Goal: Task Accomplishment & Management: Manage account settings

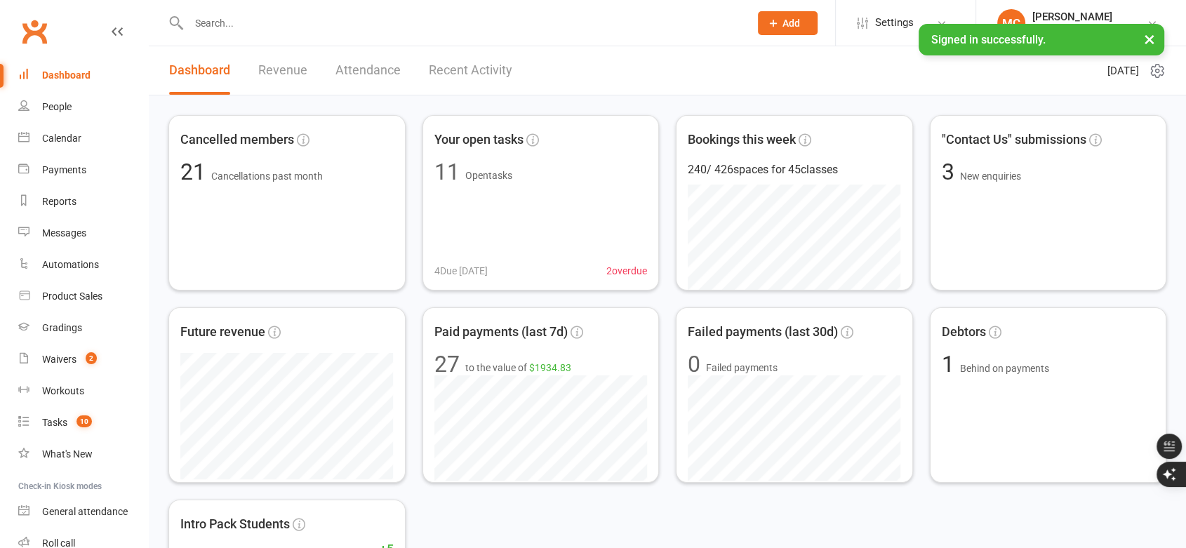
click at [71, 140] on div "Calendar" at bounding box center [61, 138] width 39 height 11
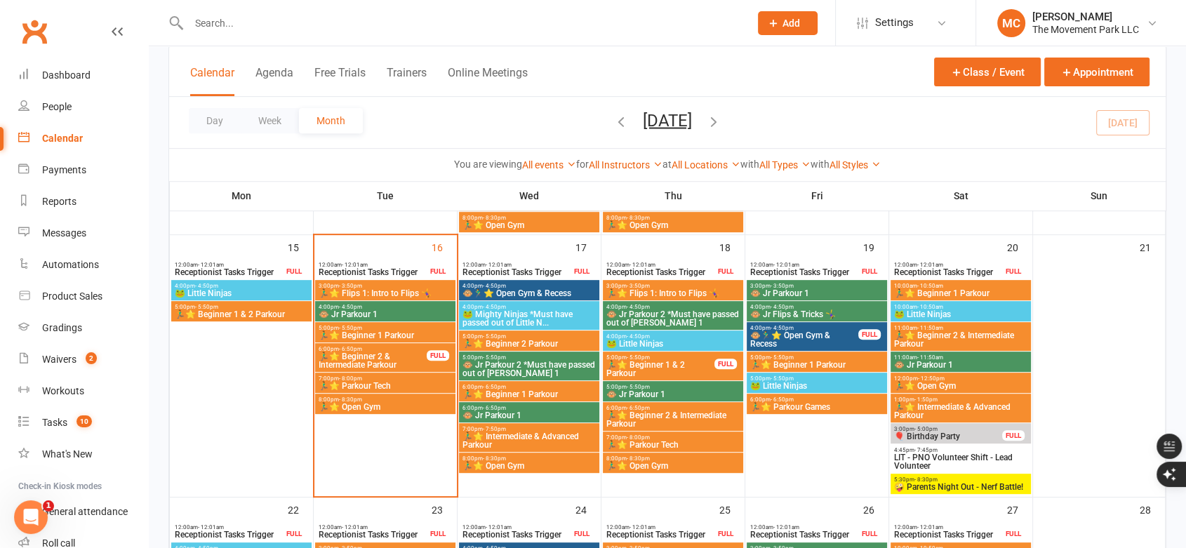
click at [378, 360] on span "🏃‍♂️⭐ Beginner 2 & Intermediate Parkour" at bounding box center [373, 360] width 110 height 17
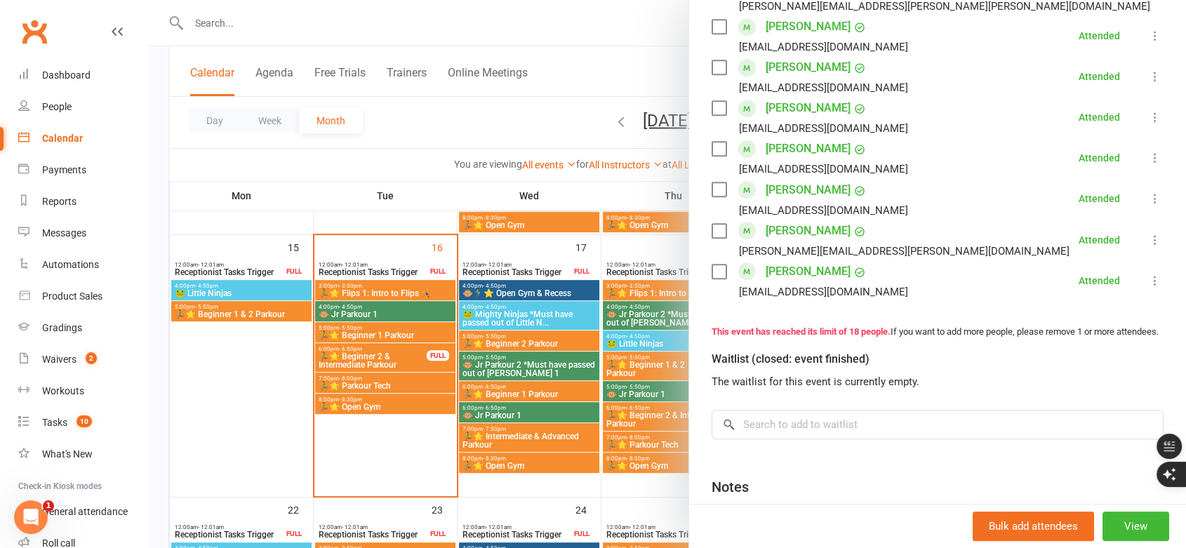
scroll to position [702, 0]
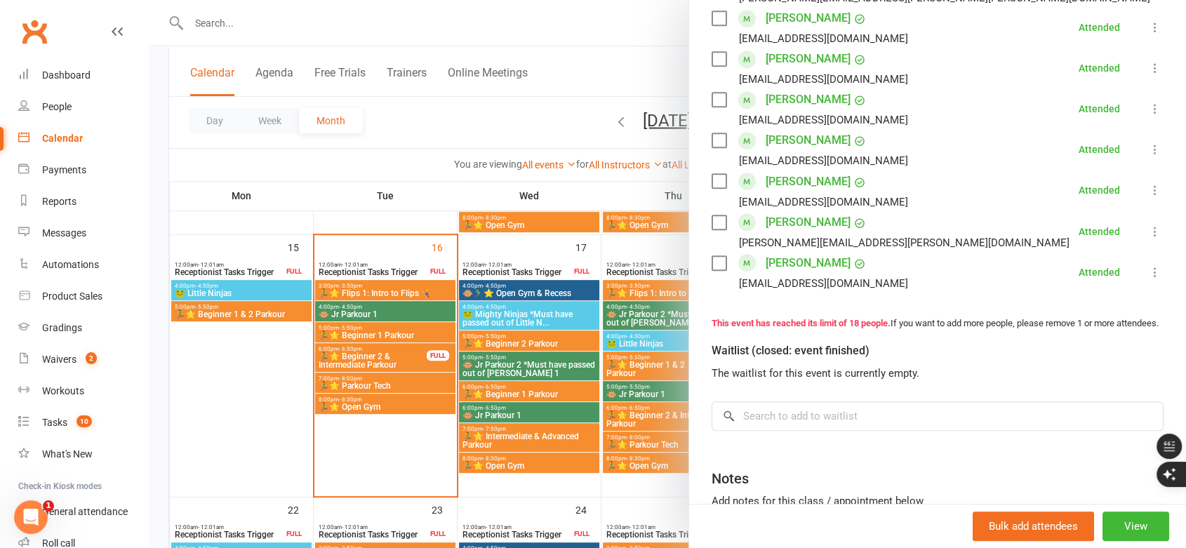
click at [791, 186] on link "Alina Nagaraja" at bounding box center [808, 182] width 85 height 22
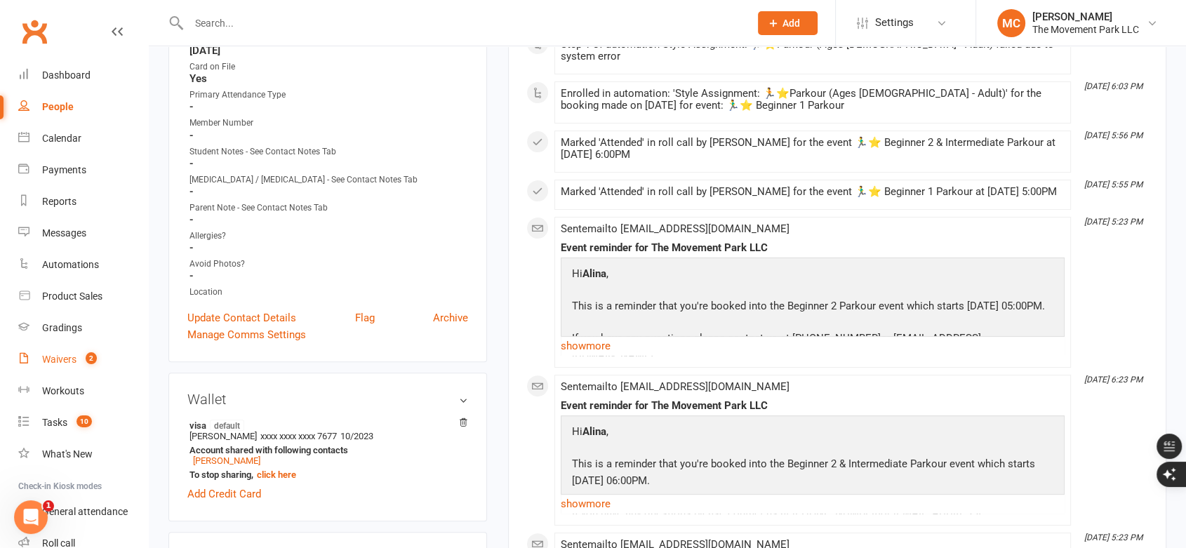
scroll to position [468, 0]
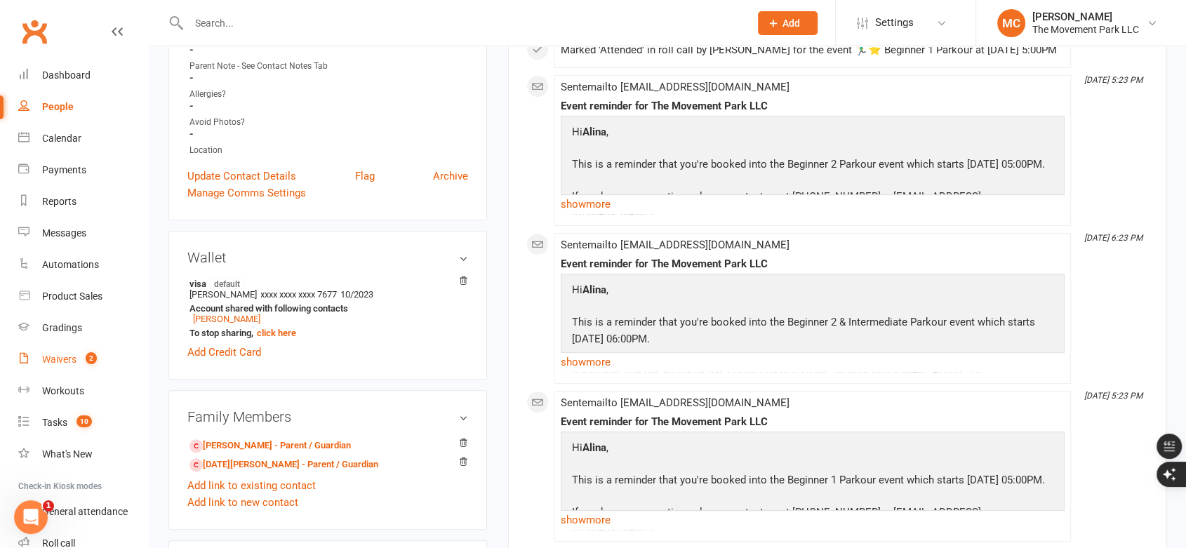
drag, startPoint x: 53, startPoint y: 361, endPoint x: 91, endPoint y: 367, distance: 38.4
click at [53, 362] on div "Waivers" at bounding box center [59, 359] width 34 height 11
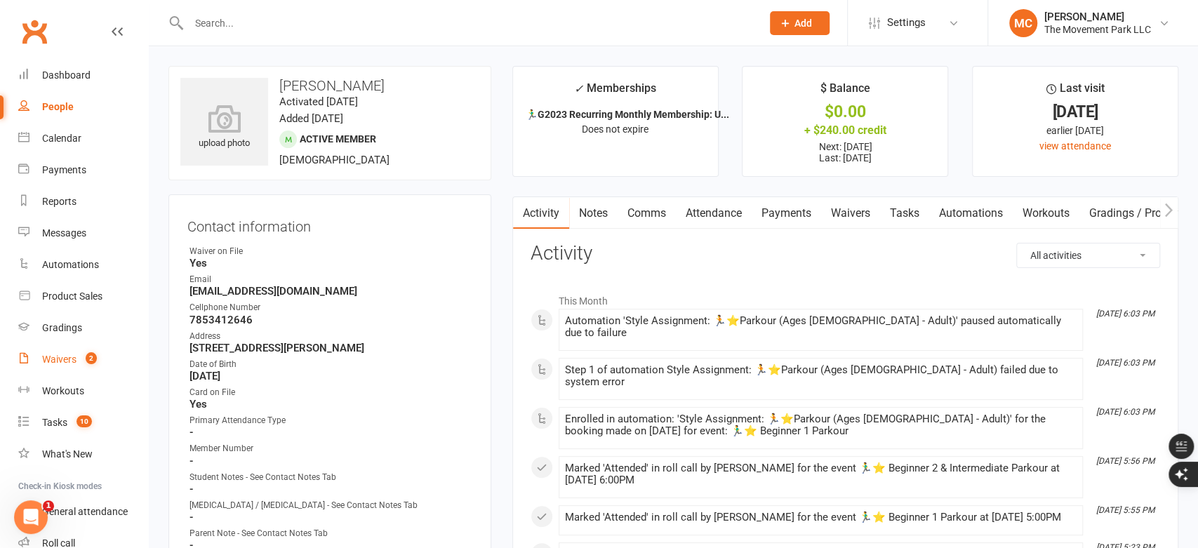
select select "100"
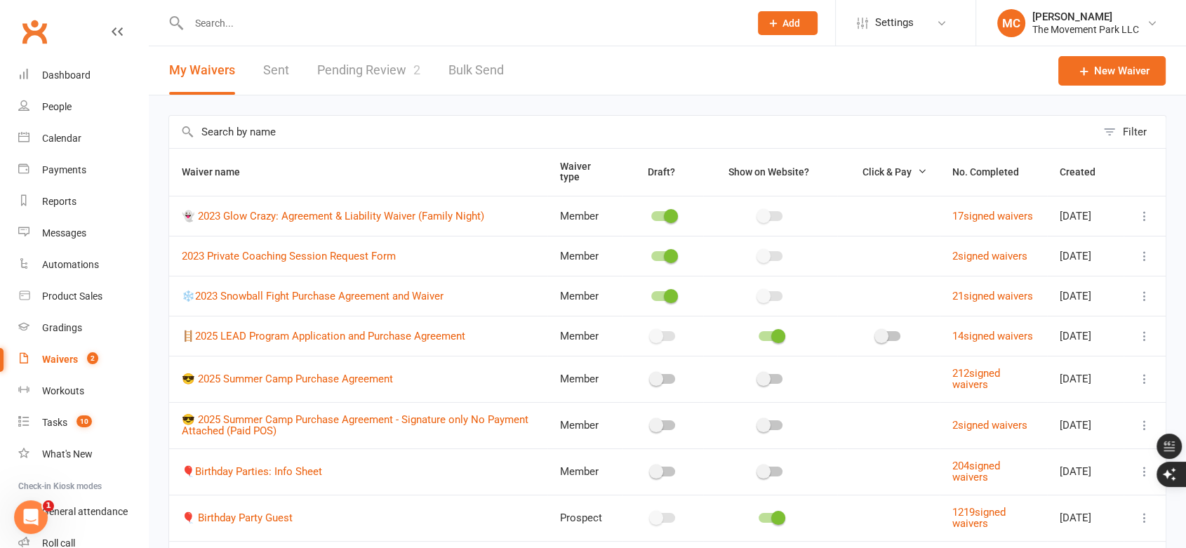
click at [376, 77] on link "Pending Review 2" at bounding box center [368, 70] width 103 height 48
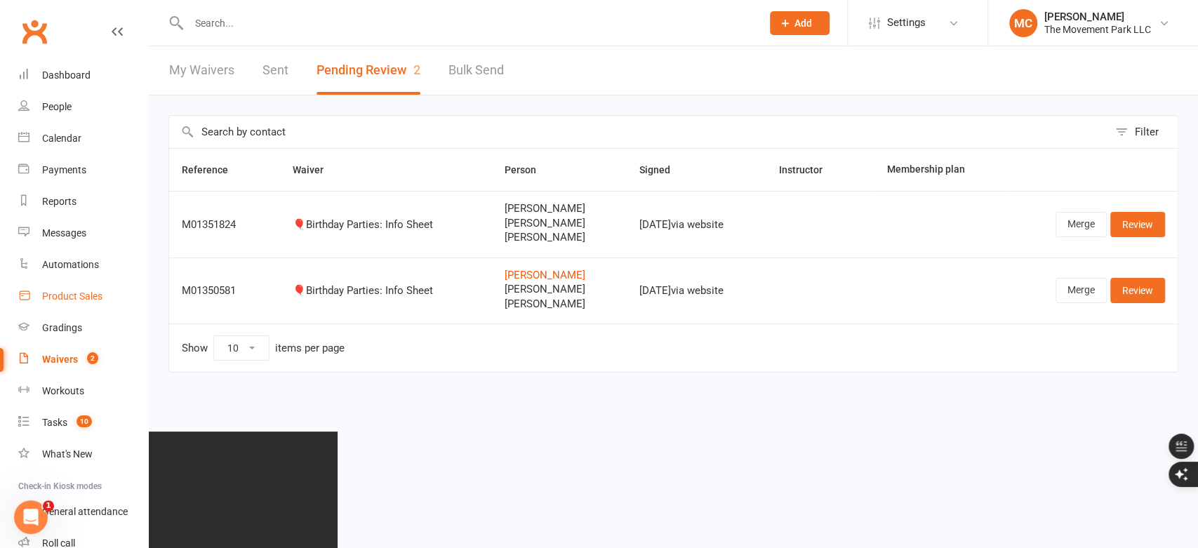
click at [83, 298] on div "Product Sales" at bounding box center [72, 296] width 60 height 11
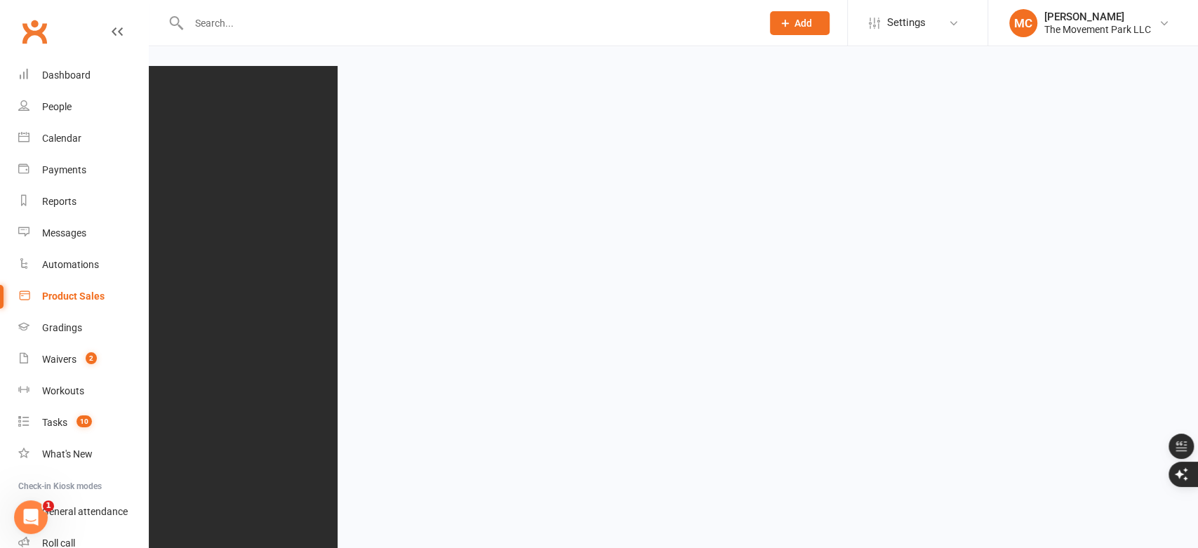
select select "25"
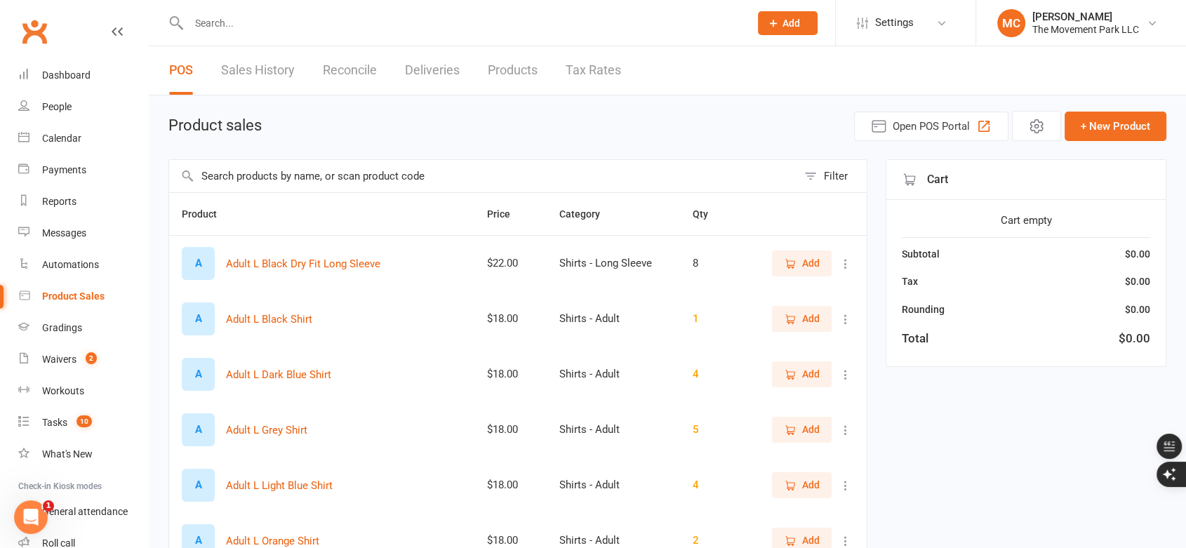
click at [341, 178] on input "text" at bounding box center [483, 176] width 628 height 32
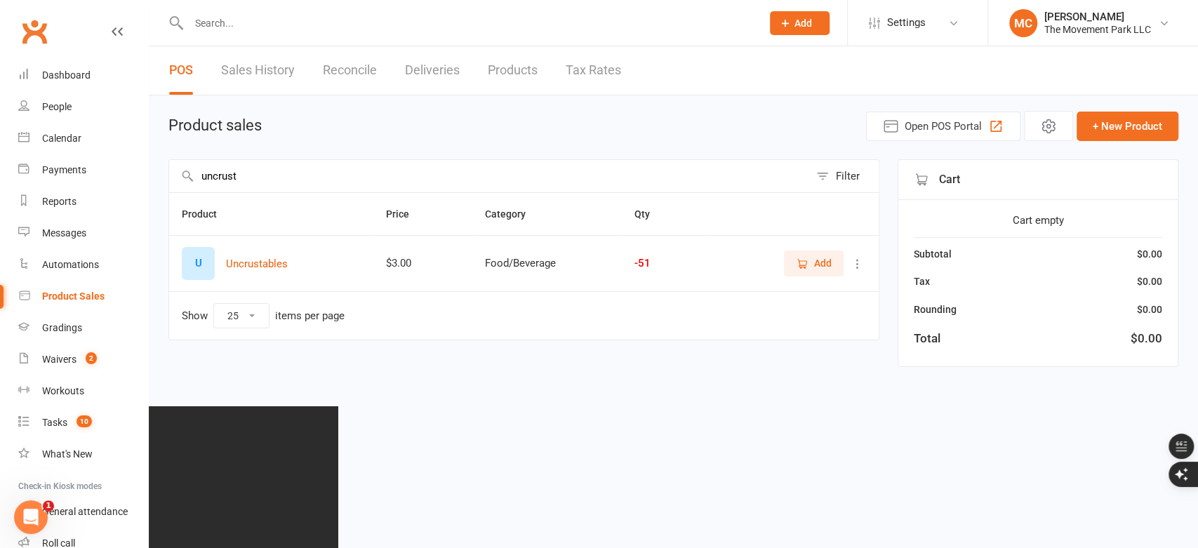
type input "uncrust"
click at [822, 267] on span "Add" at bounding box center [823, 263] width 18 height 15
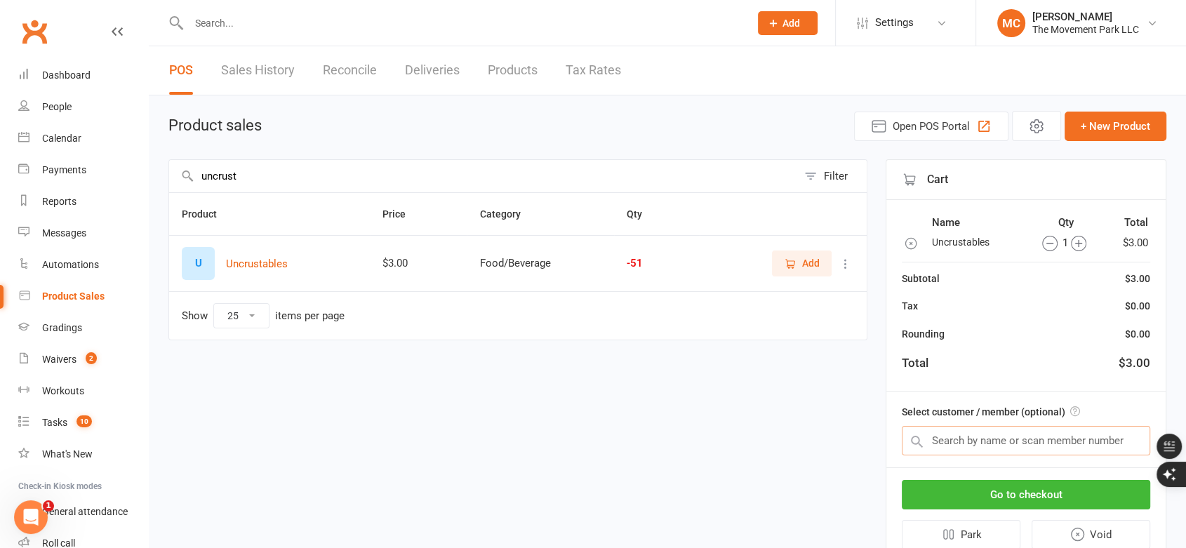
click at [977, 448] on input "text" at bounding box center [1026, 440] width 249 height 29
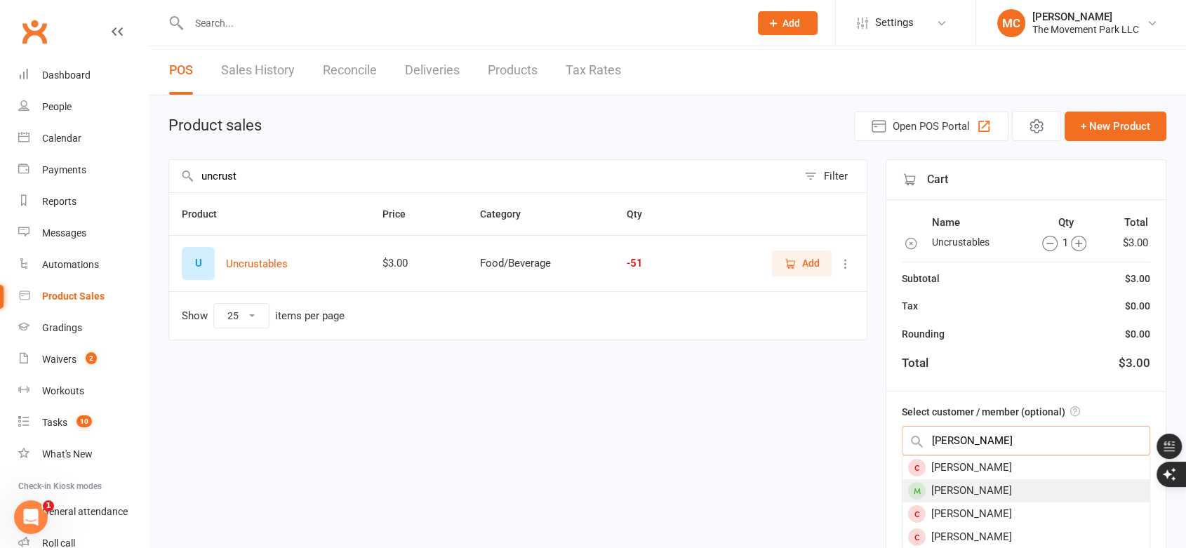
type input "anastasia"
click at [965, 486] on div "Anastasia Merchant" at bounding box center [1026, 490] width 247 height 23
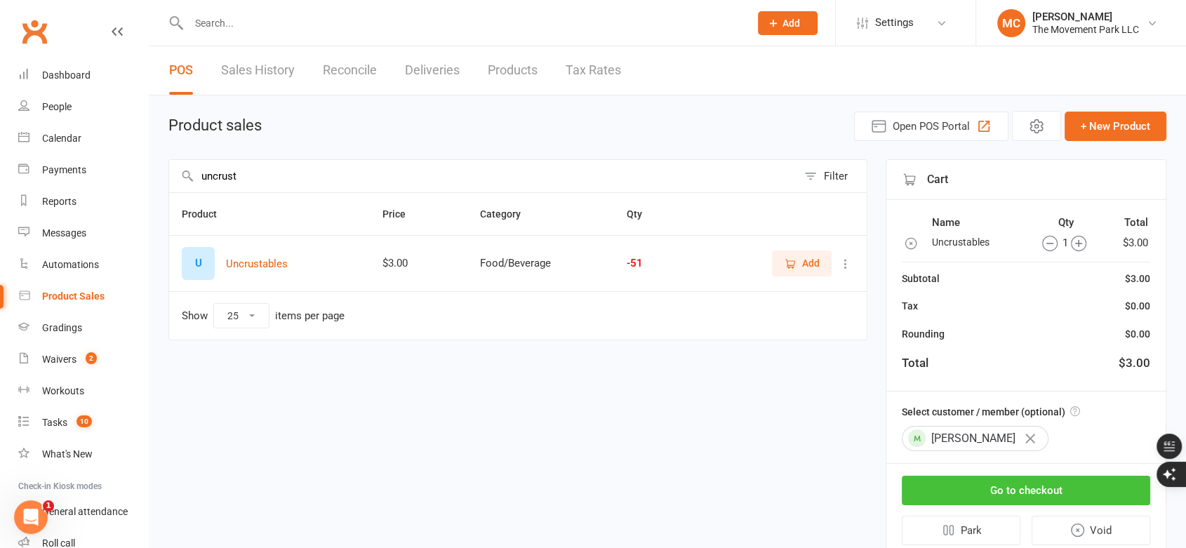
click at [1012, 498] on button "Go to checkout" at bounding box center [1026, 490] width 249 height 29
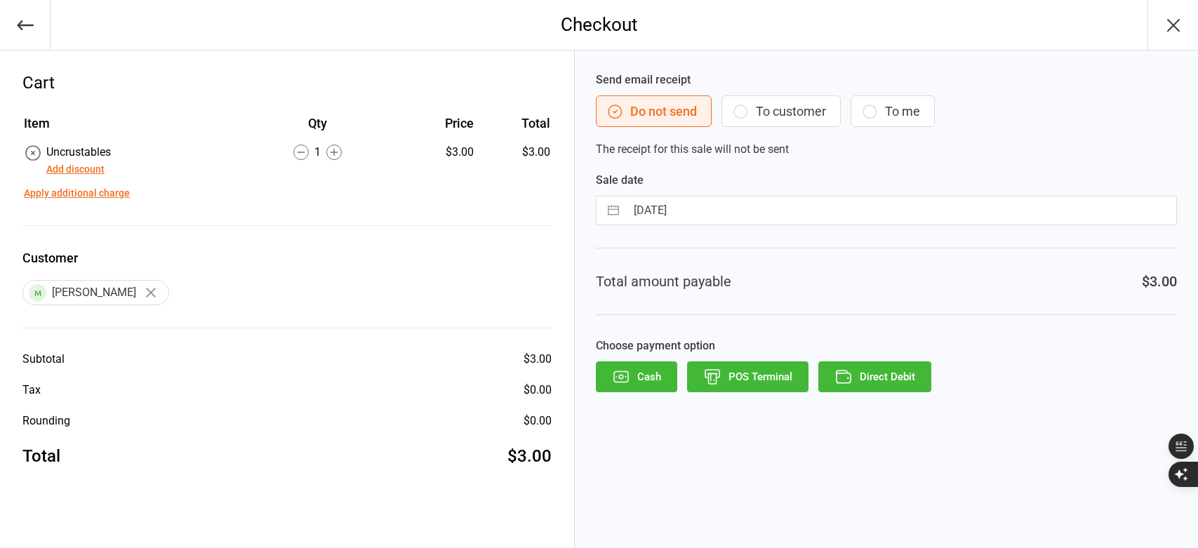
click at [866, 380] on button "Direct Debit" at bounding box center [875, 377] width 113 height 31
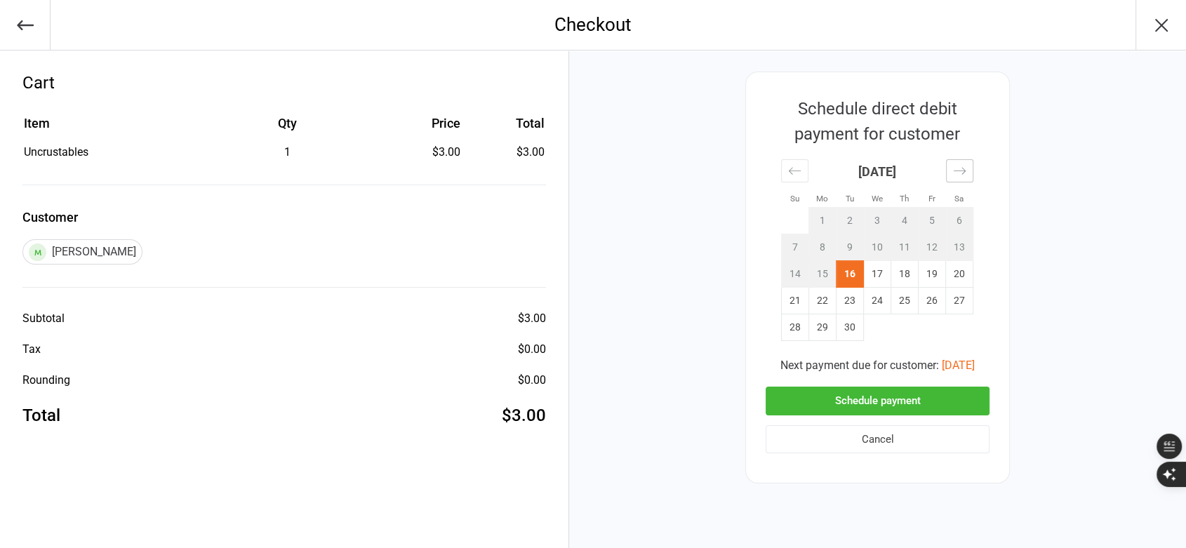
click at [965, 176] on icon "Move forward to switch to the next month." at bounding box center [959, 170] width 13 height 13
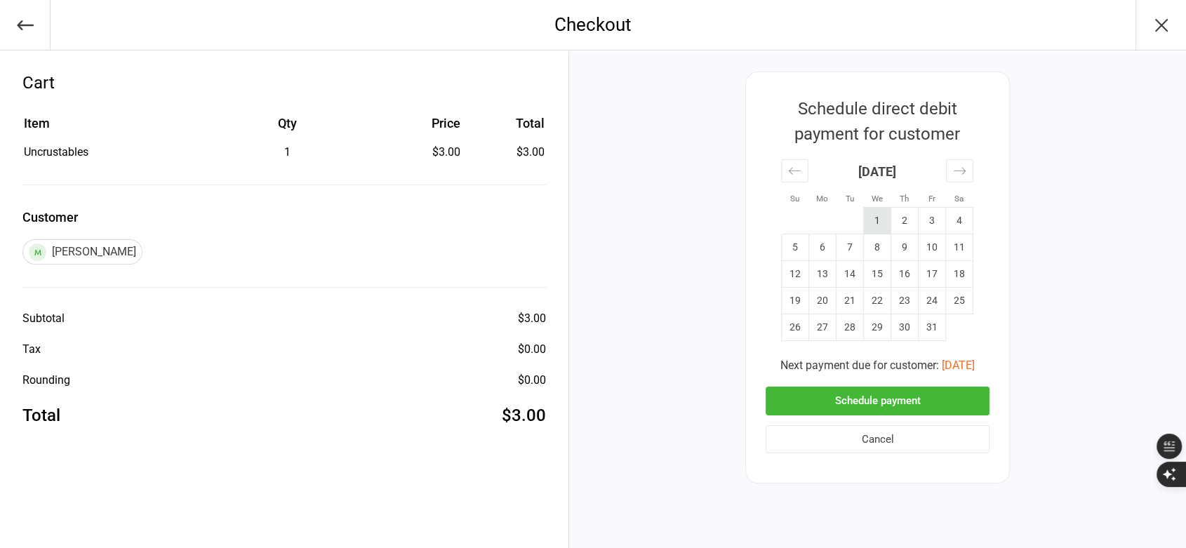
click at [881, 225] on td "1" at bounding box center [877, 221] width 27 height 27
click at [908, 411] on button "Schedule payment" at bounding box center [878, 401] width 224 height 29
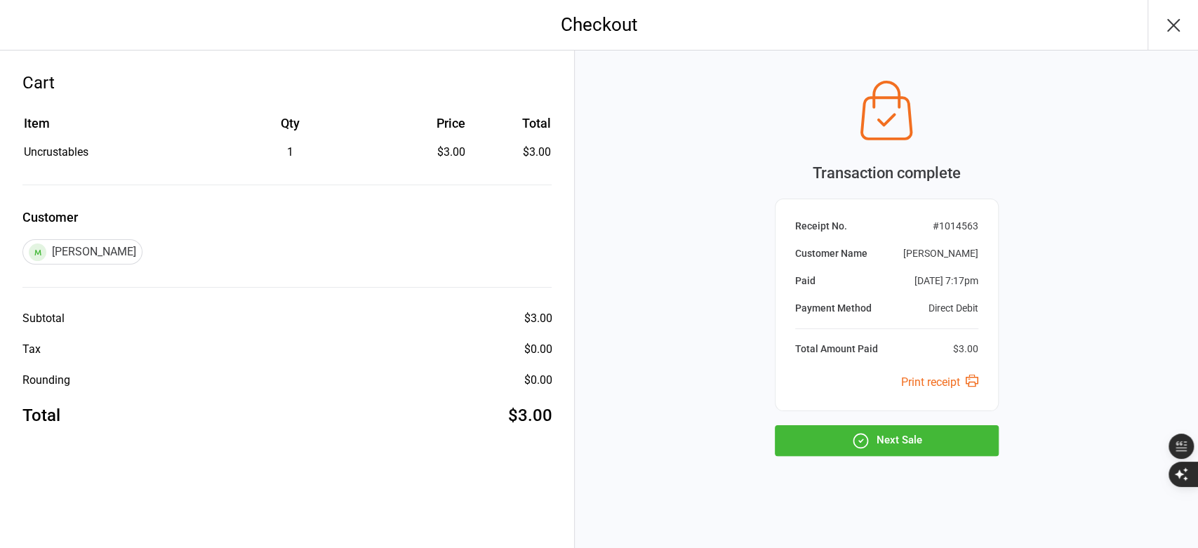
drag, startPoint x: 892, startPoint y: 444, endPoint x: 712, endPoint y: 375, distance: 193.3
click at [712, 375] on div "Transaction complete Receipt No. # 1014563 Customer Name Anastasia Merchant Pai…" at bounding box center [886, 300] width 623 height 498
drag, startPoint x: 873, startPoint y: 442, endPoint x: 955, endPoint y: 173, distance: 281.1
click at [715, 378] on div "Transaction complete Receipt No. # 1014563 Customer Name Anastasia Merchant Pai…" at bounding box center [886, 300] width 623 height 498
click at [1181, 25] on icon "button" at bounding box center [1174, 25] width 22 height 22
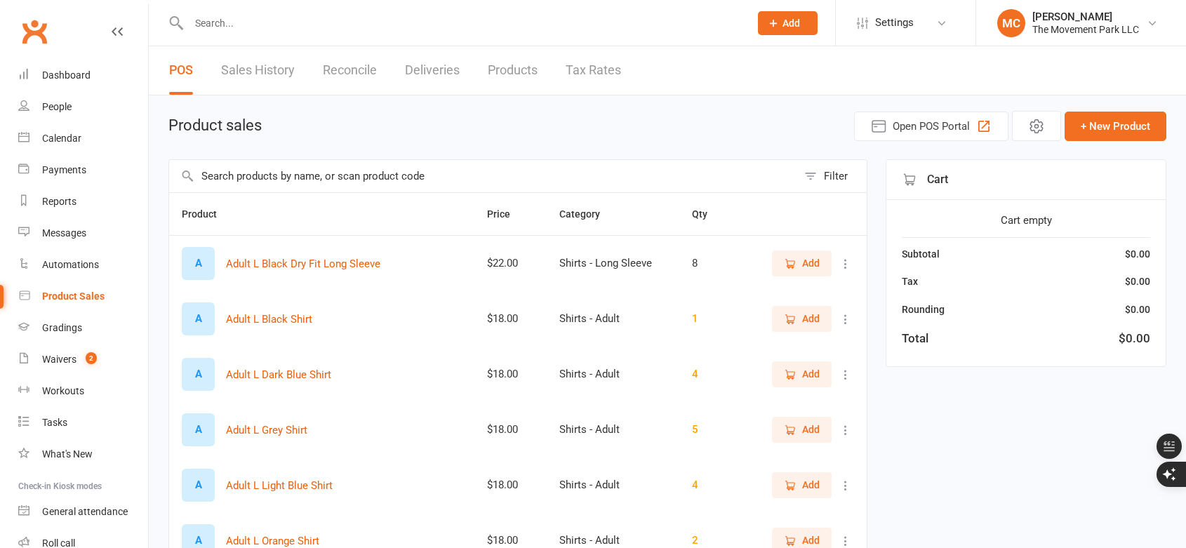
select select "25"
click at [644, 177] on input "text" at bounding box center [483, 176] width 628 height 32
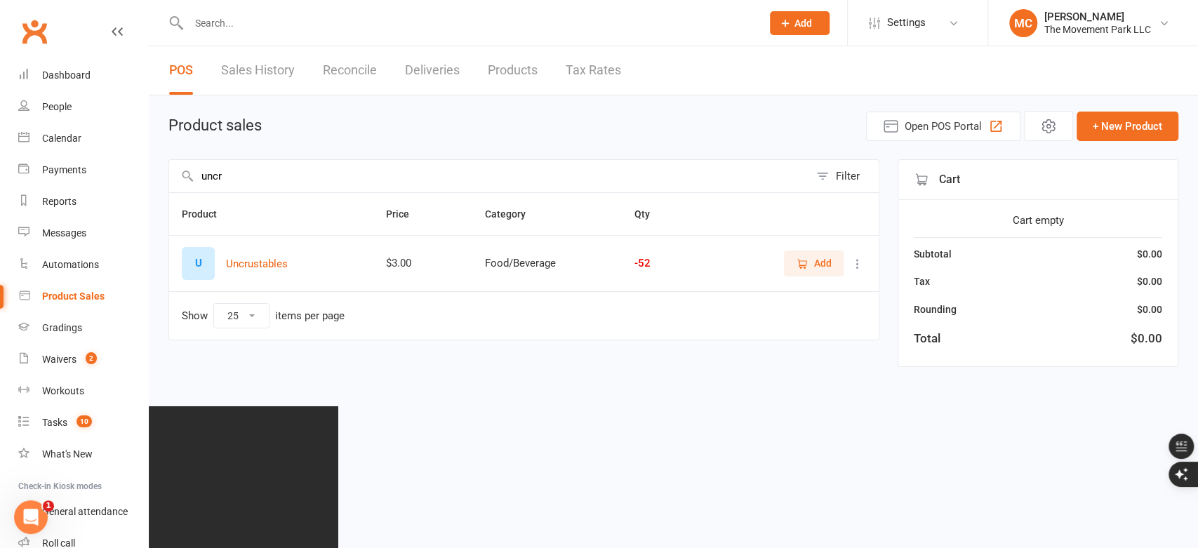
type input "uncr"
click at [821, 264] on span "Add" at bounding box center [823, 263] width 18 height 15
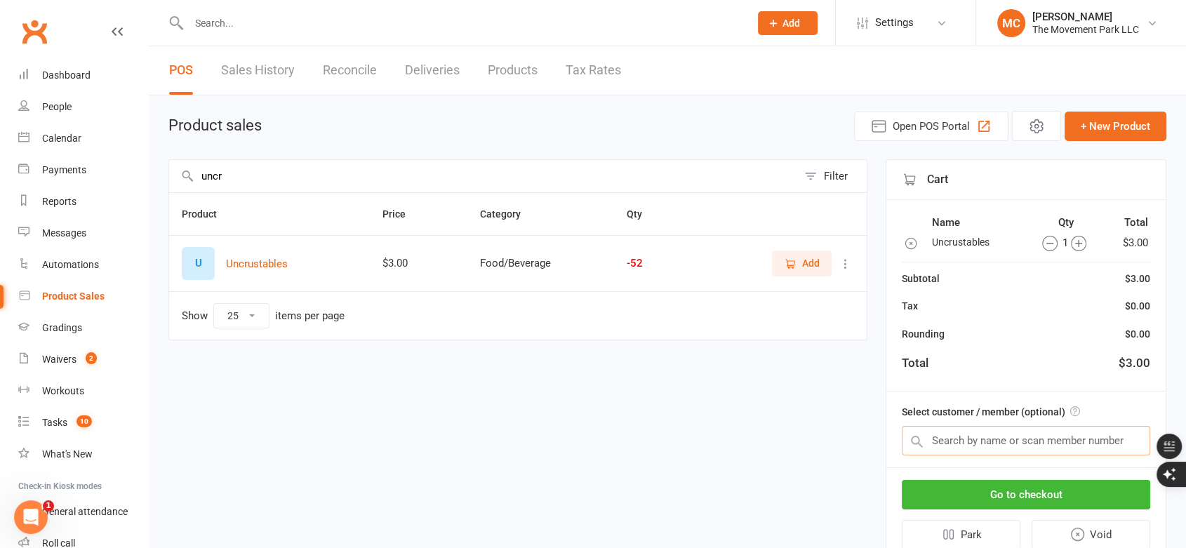
click at [953, 440] on input "text" at bounding box center [1026, 440] width 249 height 29
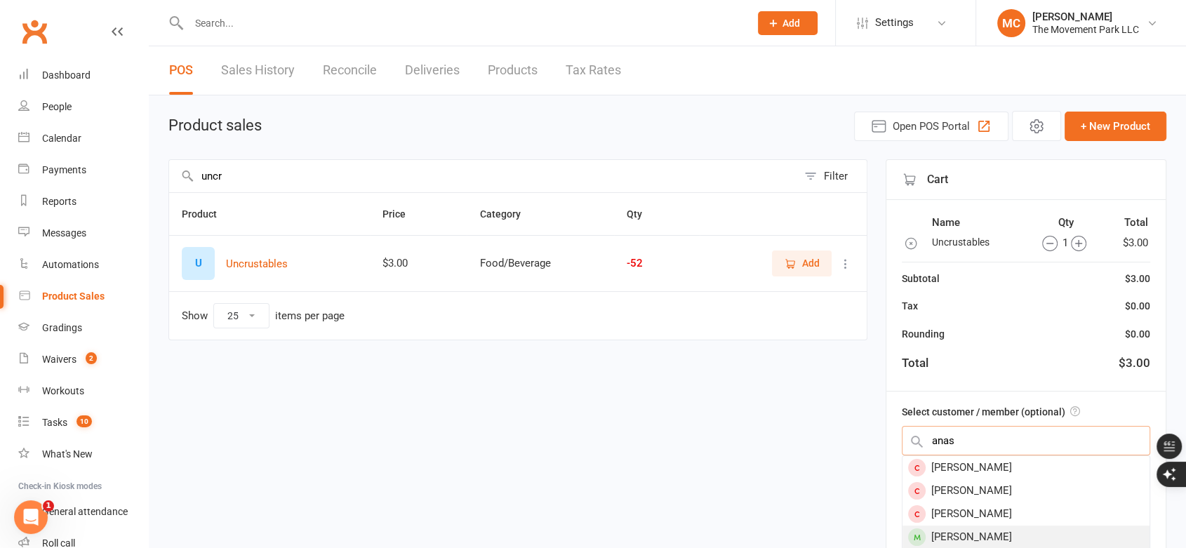
type input "anas"
click at [1024, 535] on div "[PERSON_NAME]" at bounding box center [1026, 537] width 247 height 23
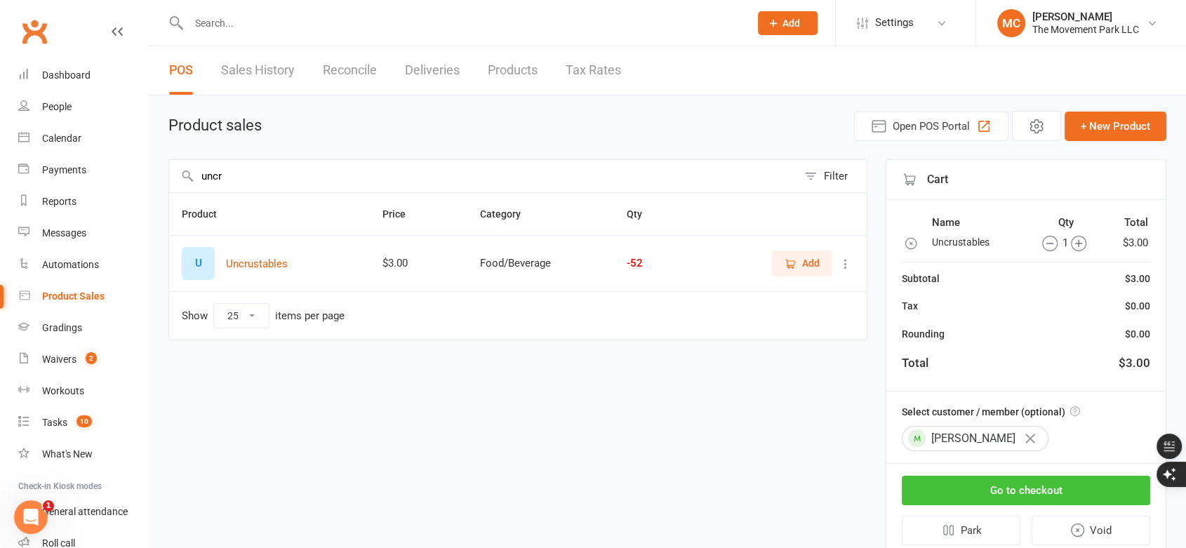
click at [1047, 493] on button "Go to checkout" at bounding box center [1026, 490] width 249 height 29
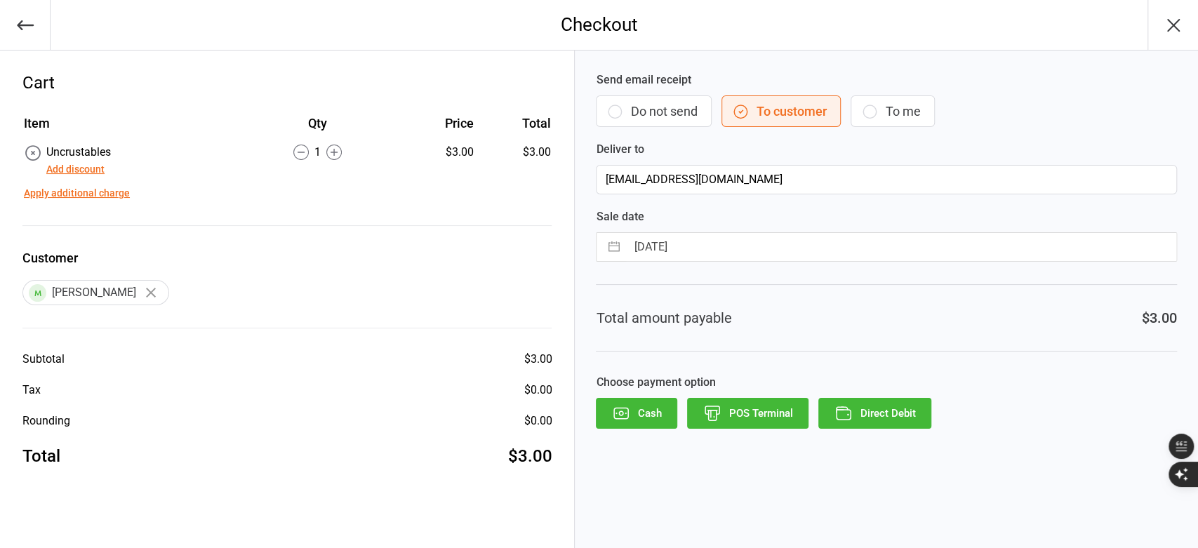
click at [884, 420] on button "Direct Debit" at bounding box center [875, 413] width 113 height 31
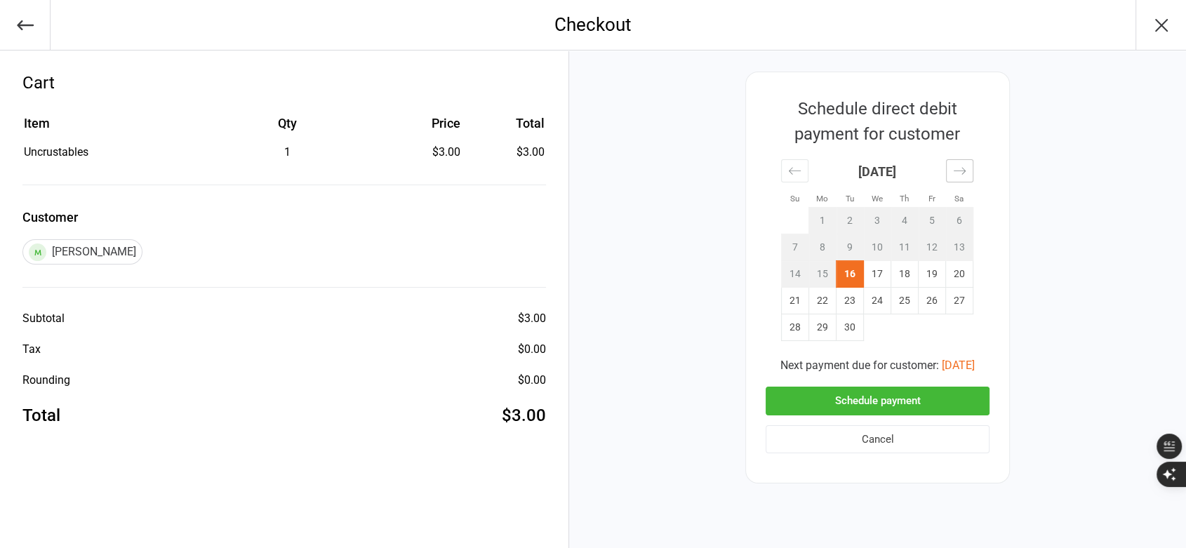
click at [958, 163] on div "Move forward to switch to the next month." at bounding box center [959, 170] width 27 height 23
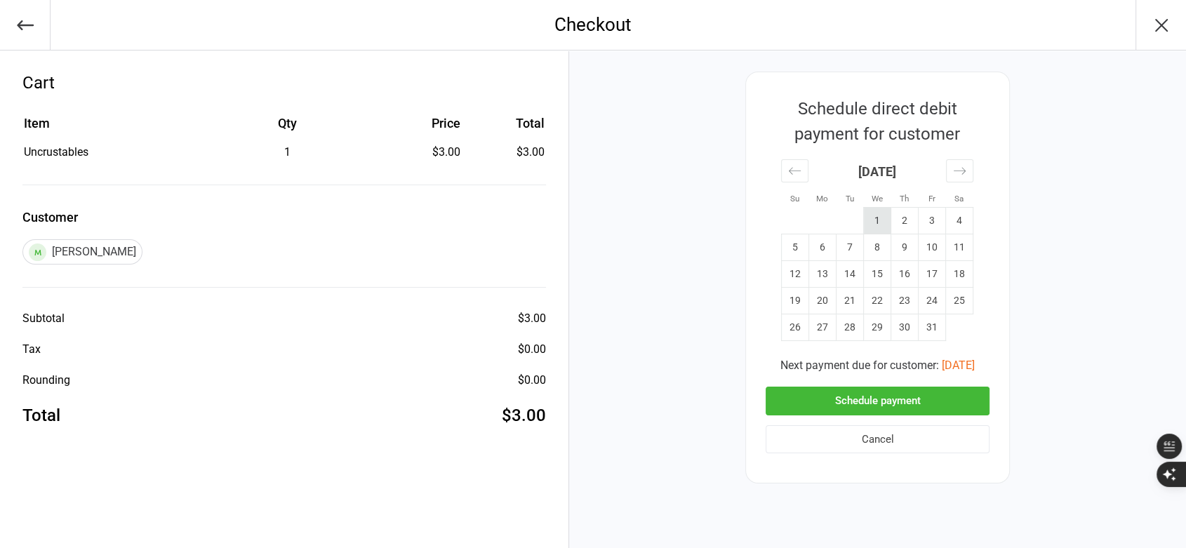
click at [874, 220] on td "1" at bounding box center [877, 221] width 27 height 27
click at [898, 408] on button "Schedule payment" at bounding box center [878, 401] width 224 height 29
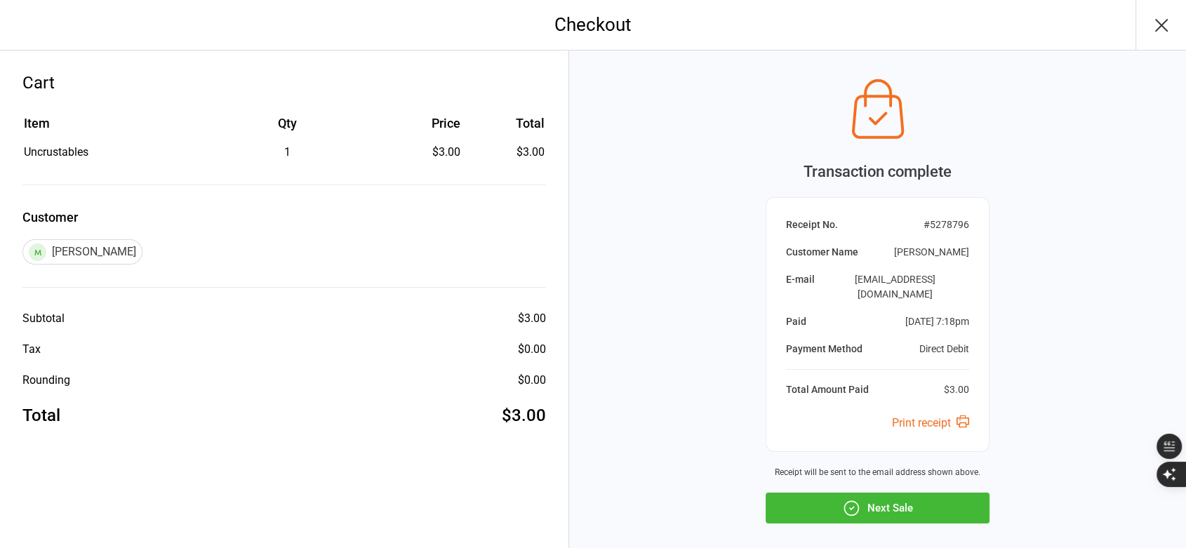
click at [942, 498] on button "Next Sale" at bounding box center [878, 508] width 224 height 31
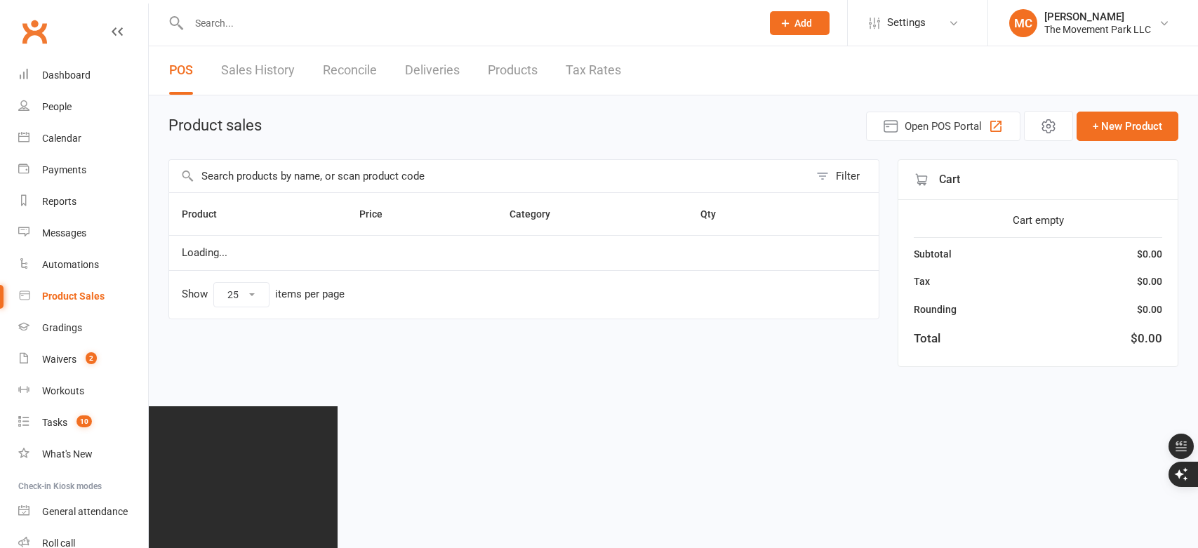
select select "25"
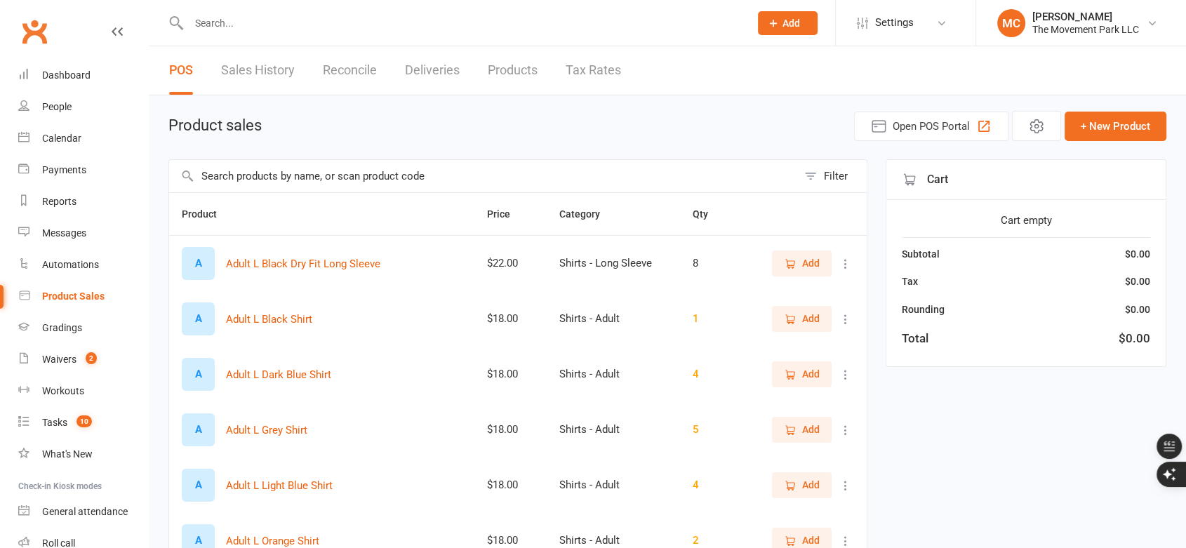
click at [355, 178] on input "text" at bounding box center [483, 176] width 628 height 32
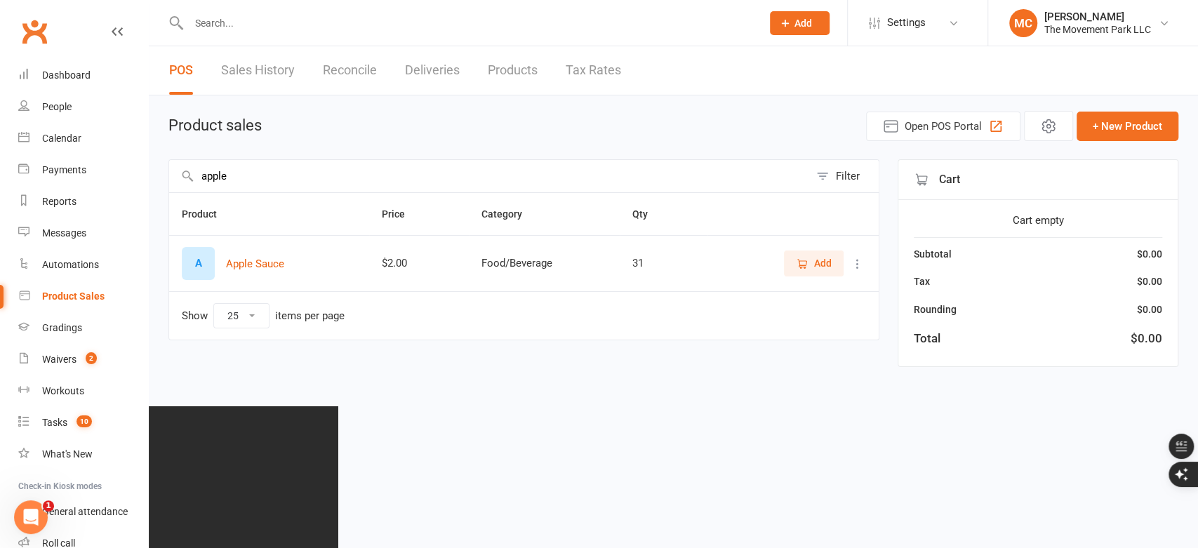
type input "apple"
click at [816, 264] on span "Add" at bounding box center [823, 263] width 18 height 15
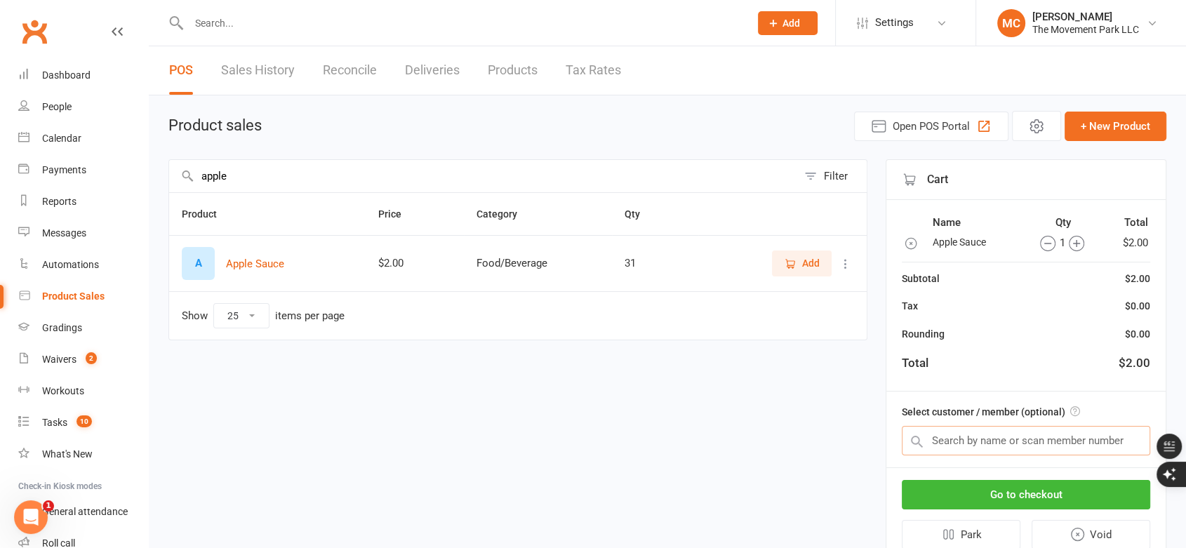
click at [1035, 438] on input "text" at bounding box center [1026, 440] width 249 height 29
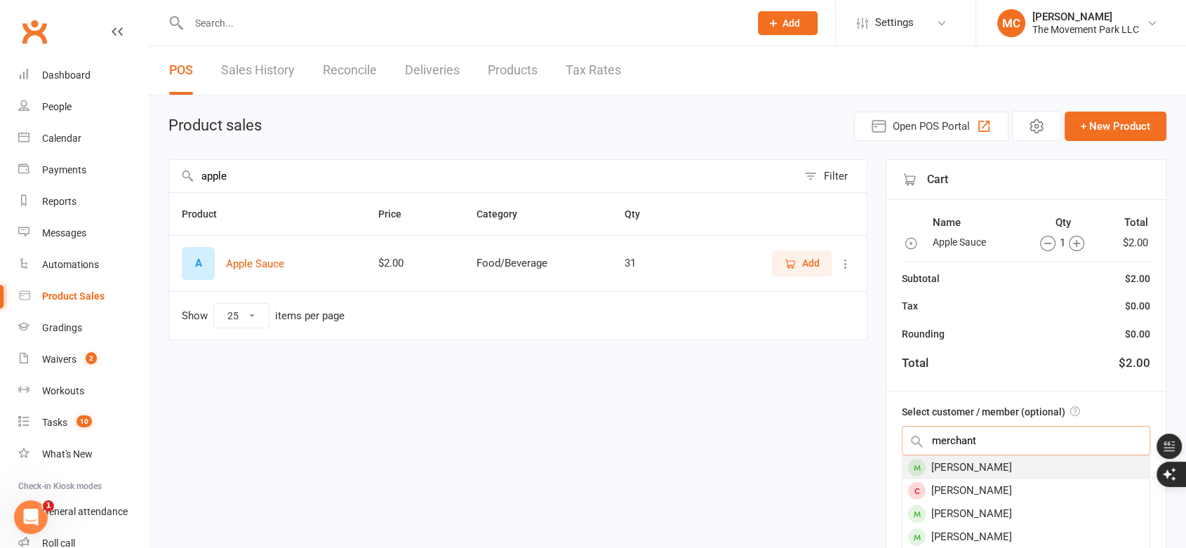
type input "merchant"
click at [1030, 465] on div "[PERSON_NAME]" at bounding box center [1026, 467] width 247 height 23
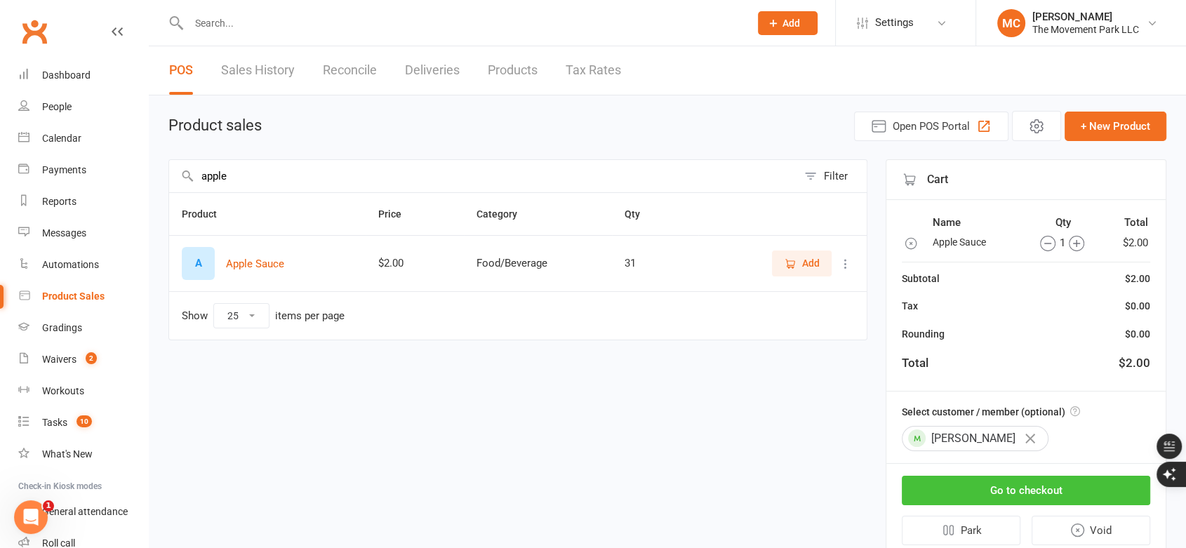
click at [1031, 488] on button "Go to checkout" at bounding box center [1026, 490] width 249 height 29
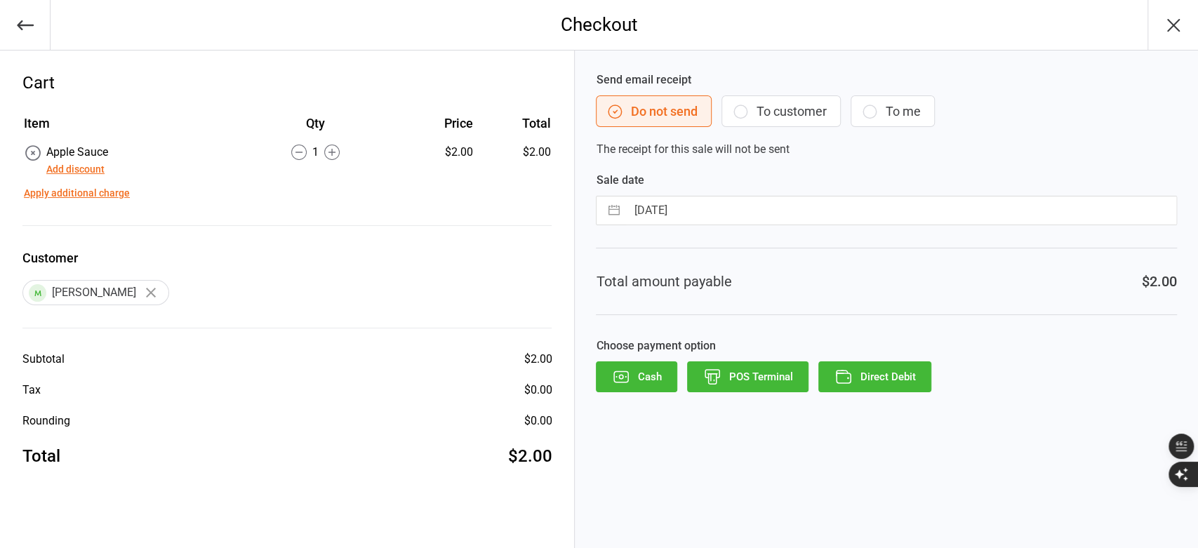
click at [782, 117] on button "To customer" at bounding box center [781, 111] width 119 height 32
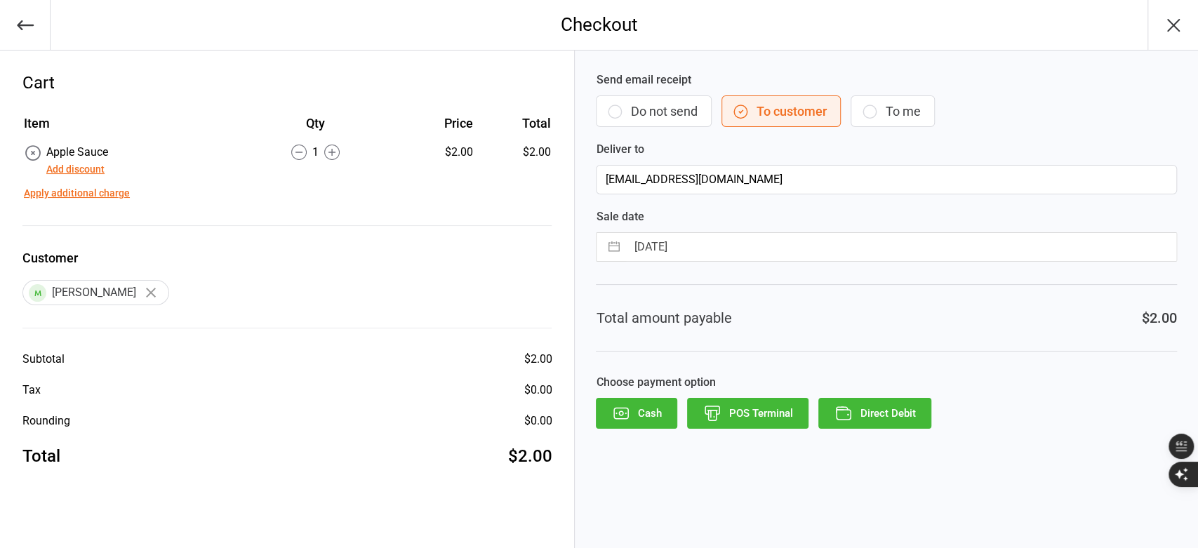
click at [891, 413] on button "Direct Debit" at bounding box center [875, 413] width 113 height 31
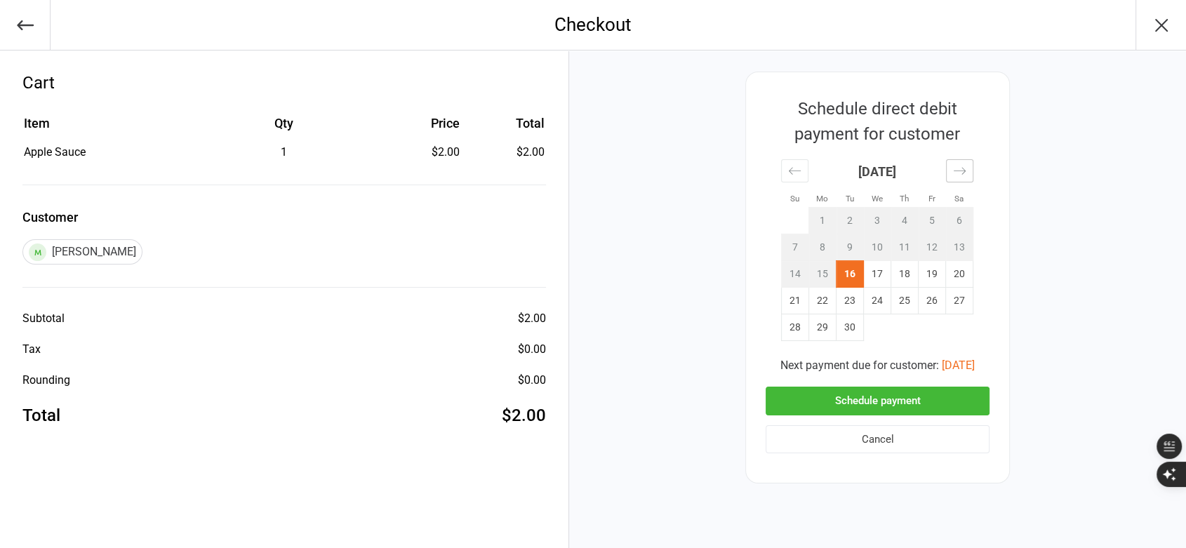
click at [960, 172] on icon "Move forward to switch to the next month." at bounding box center [959, 170] width 13 height 13
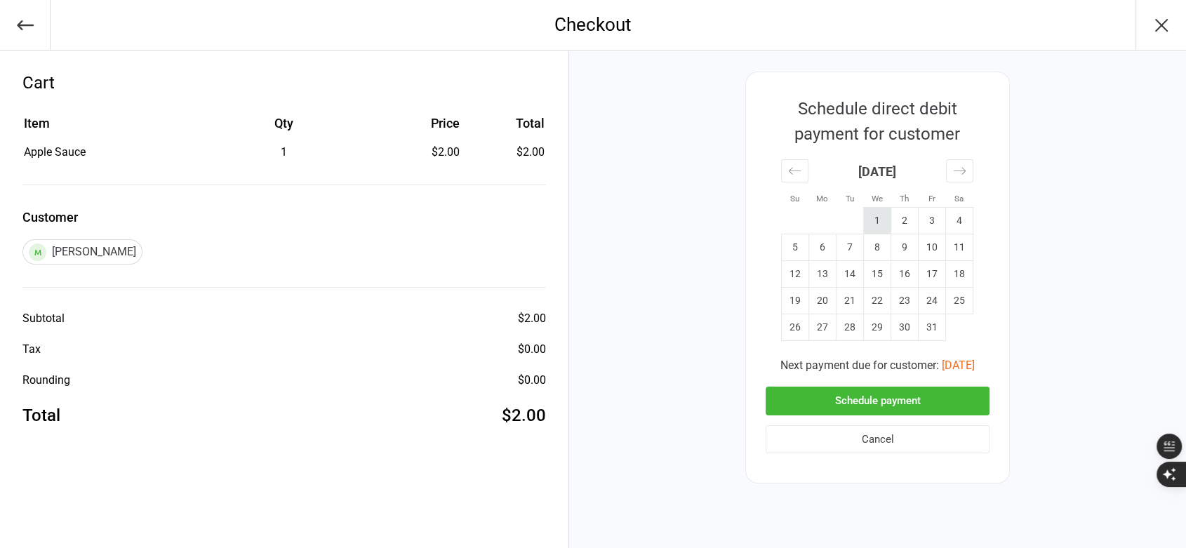
click at [881, 223] on td "1" at bounding box center [877, 221] width 27 height 27
click at [919, 405] on button "Schedule payment" at bounding box center [878, 401] width 224 height 29
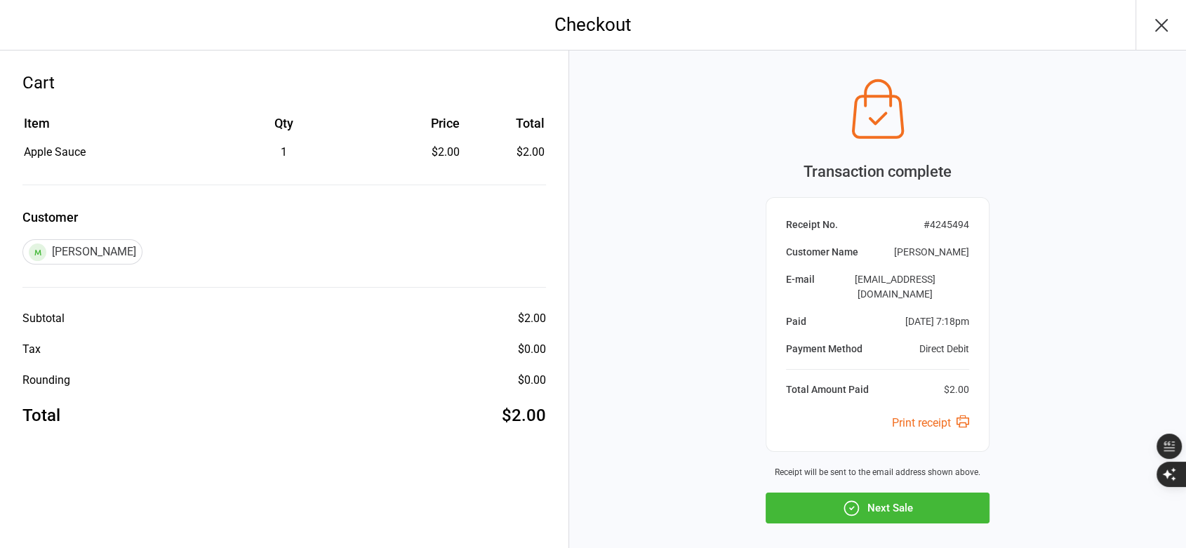
click at [922, 496] on button "Next Sale" at bounding box center [878, 508] width 224 height 31
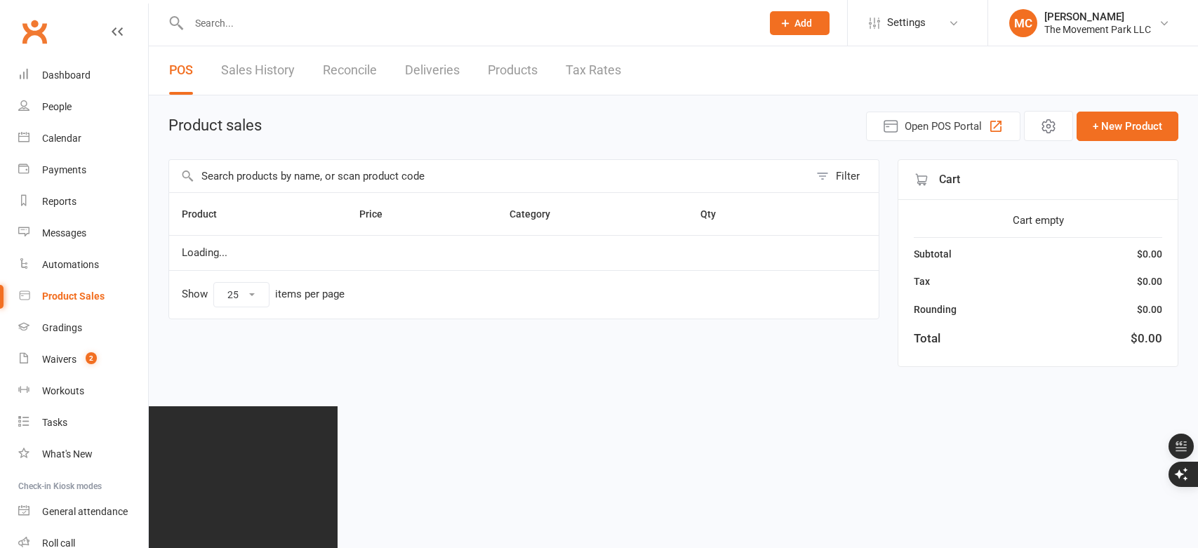
select select "25"
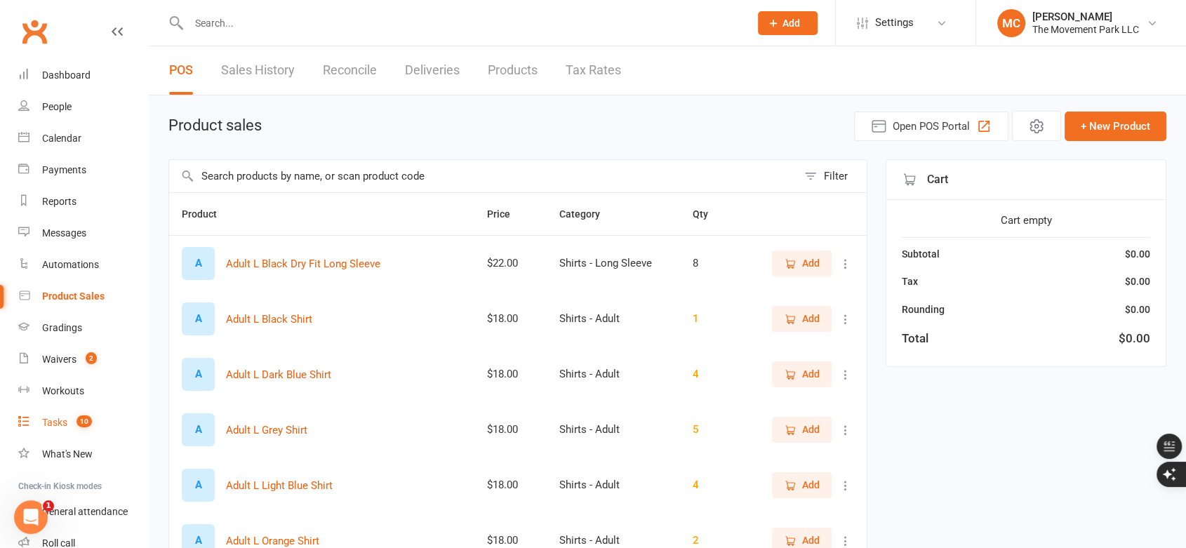
click at [62, 422] on div "Tasks" at bounding box center [54, 422] width 25 height 11
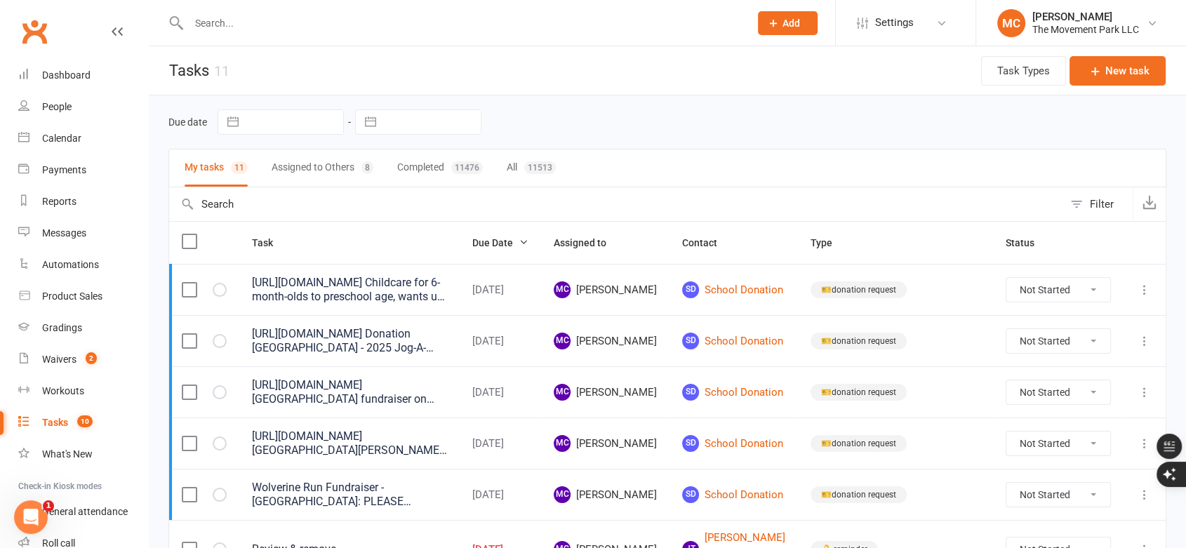
click at [343, 164] on button "Assigned to Others 8" at bounding box center [323, 168] width 102 height 37
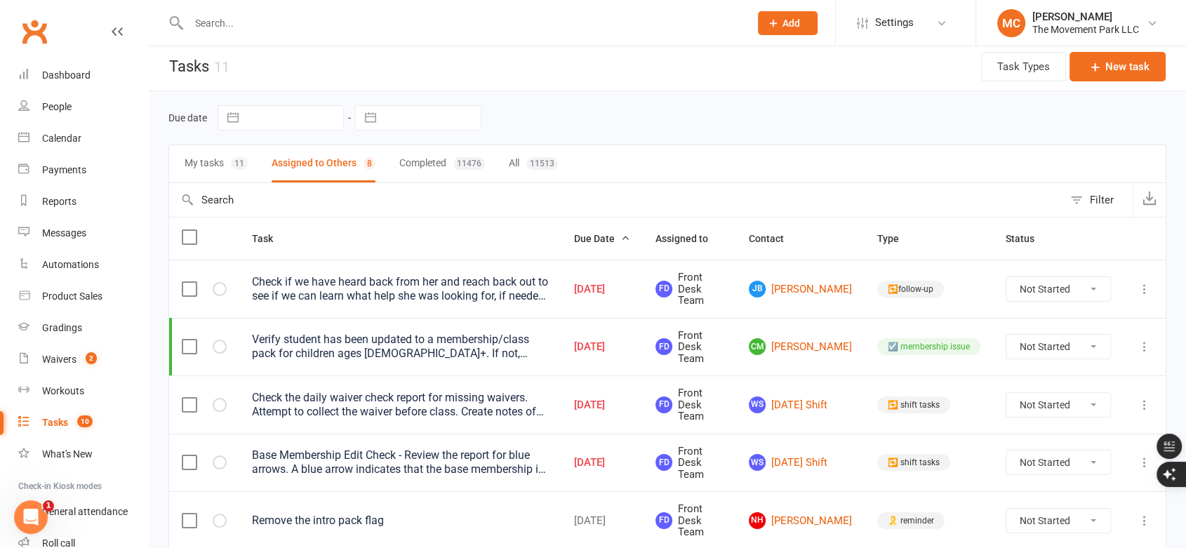
scroll to position [78, 0]
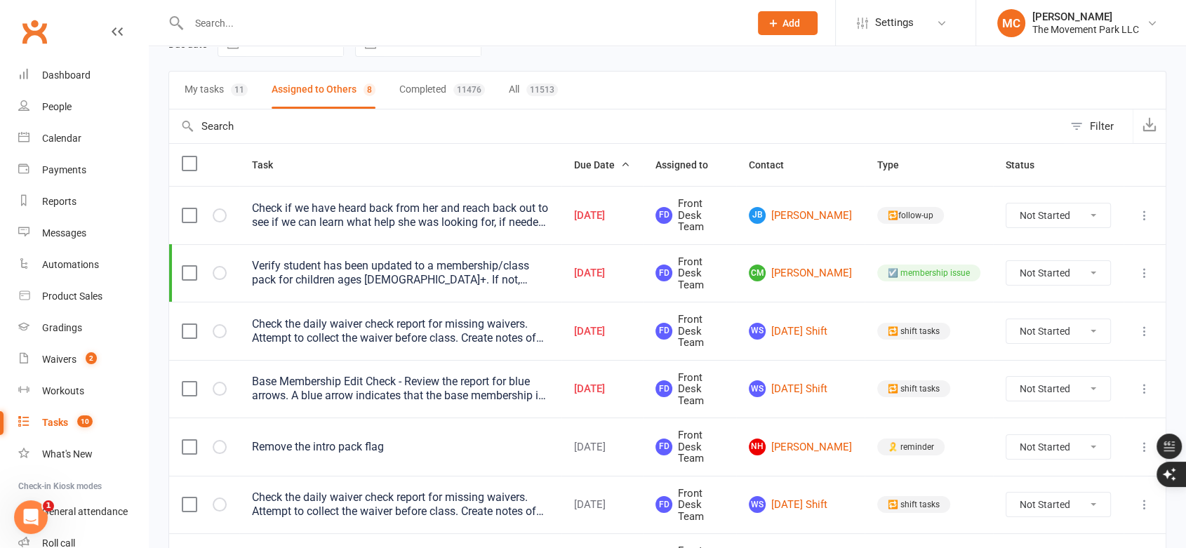
click at [416, 284] on div "Verify student has been updated to a membership/class pack for children ages [D…" at bounding box center [400, 273] width 297 height 28
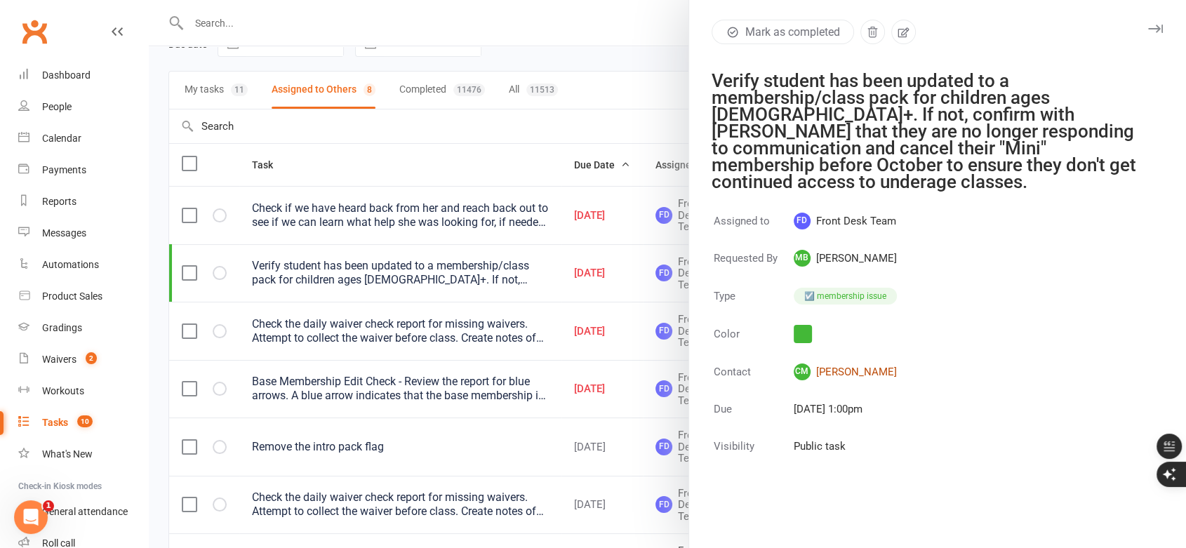
click at [859, 364] on link "[PERSON_NAME]" at bounding box center [845, 372] width 103 height 17
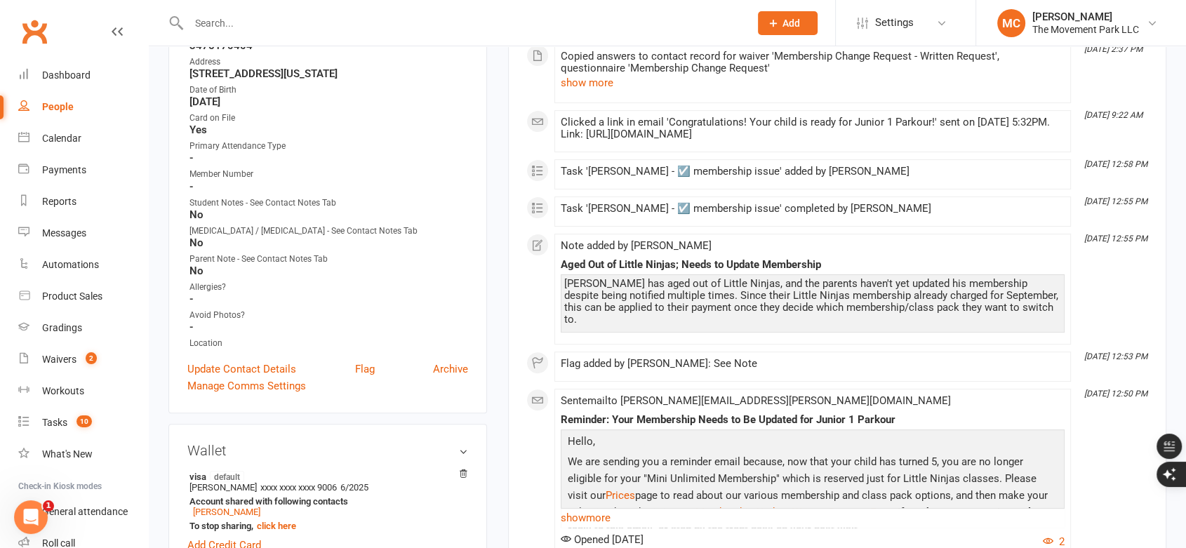
scroll to position [390, 0]
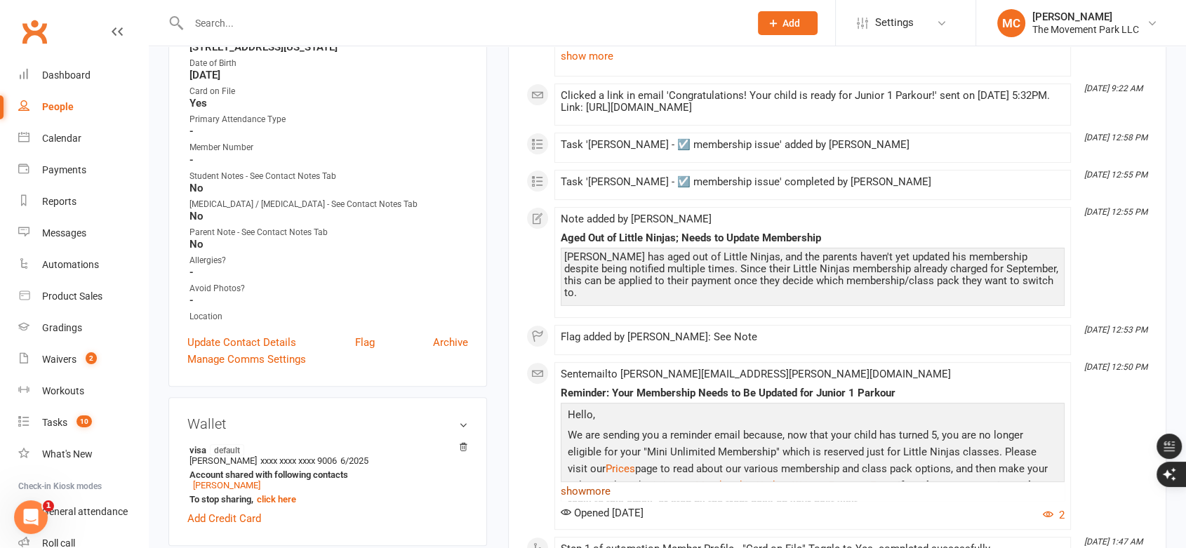
click at [607, 482] on link "show more" at bounding box center [813, 492] width 504 height 20
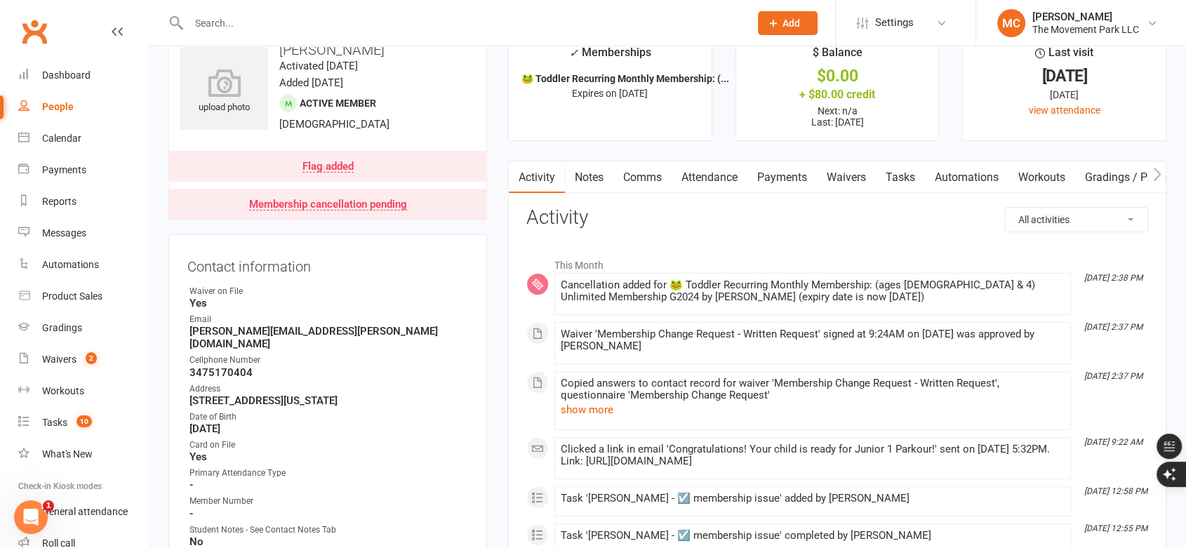
scroll to position [0, 0]
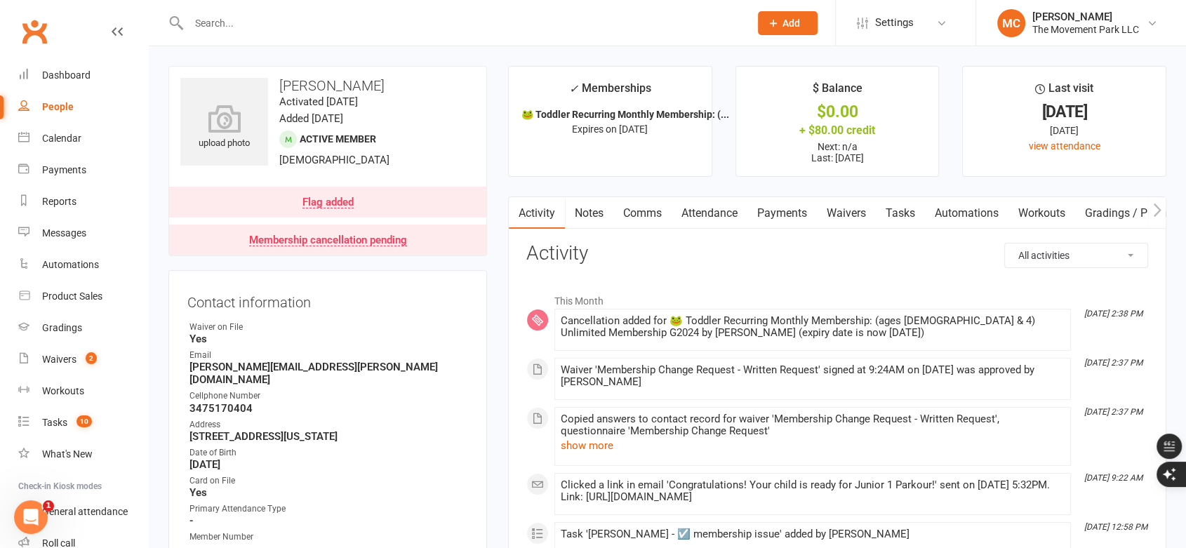
click at [701, 216] on link "Attendance" at bounding box center [710, 213] width 76 height 32
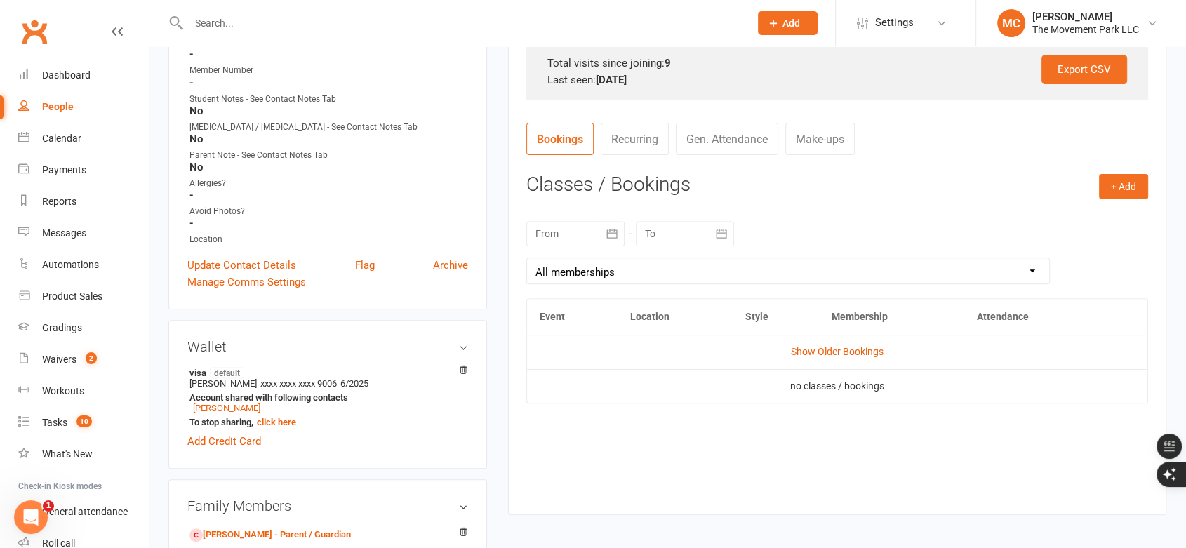
scroll to position [468, 0]
click at [833, 351] on link "Show Older Bookings" at bounding box center [837, 350] width 93 height 11
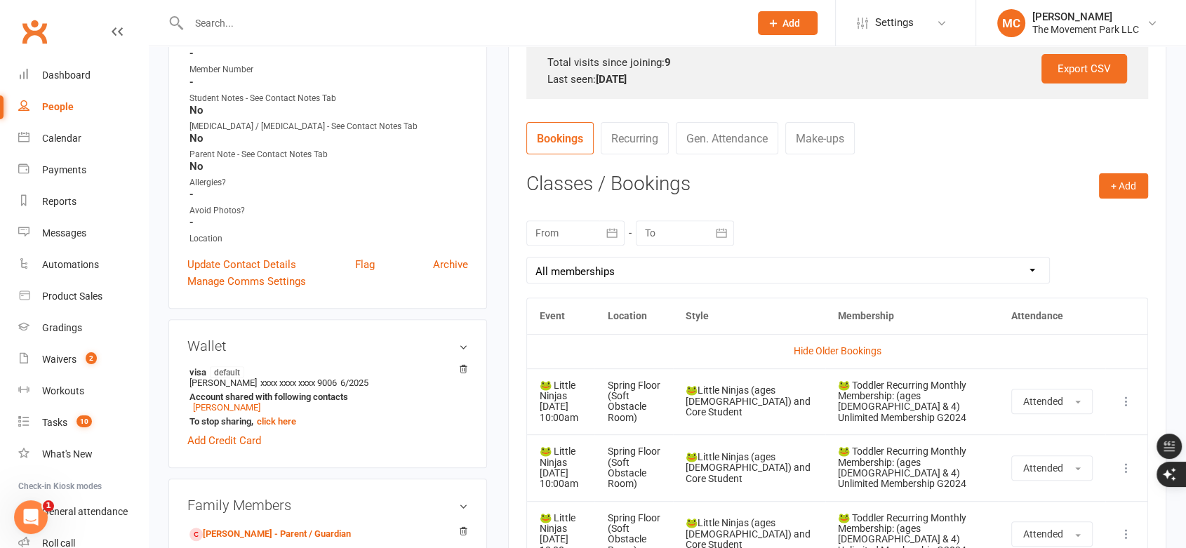
click at [716, 232] on icon "button" at bounding box center [721, 232] width 11 height 9
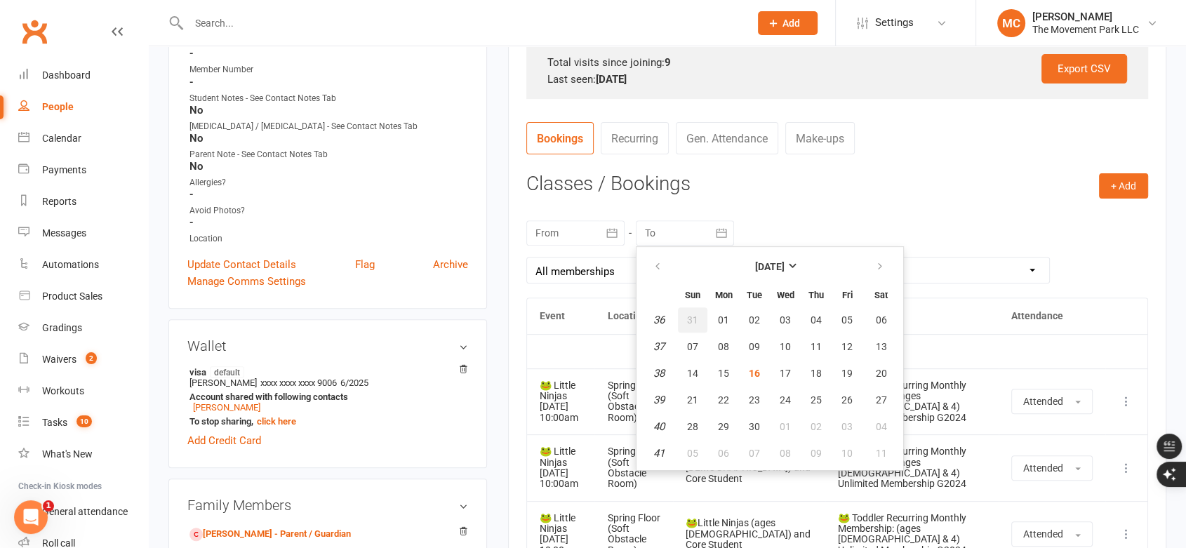
click at [698, 317] on button "31" at bounding box center [692, 319] width 29 height 25
type input "[DATE]"
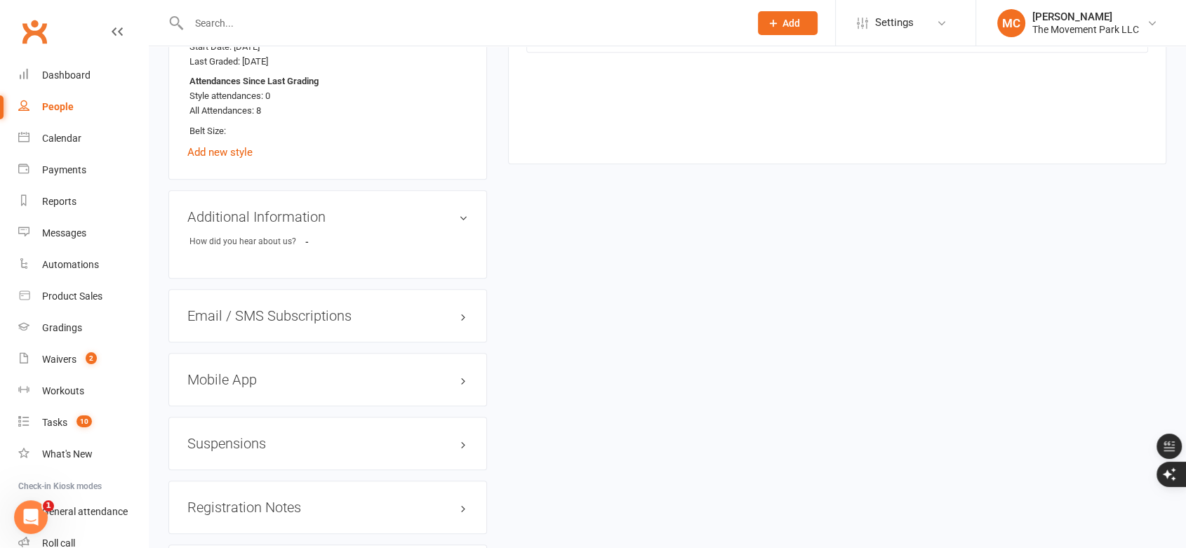
scroll to position [1247, 0]
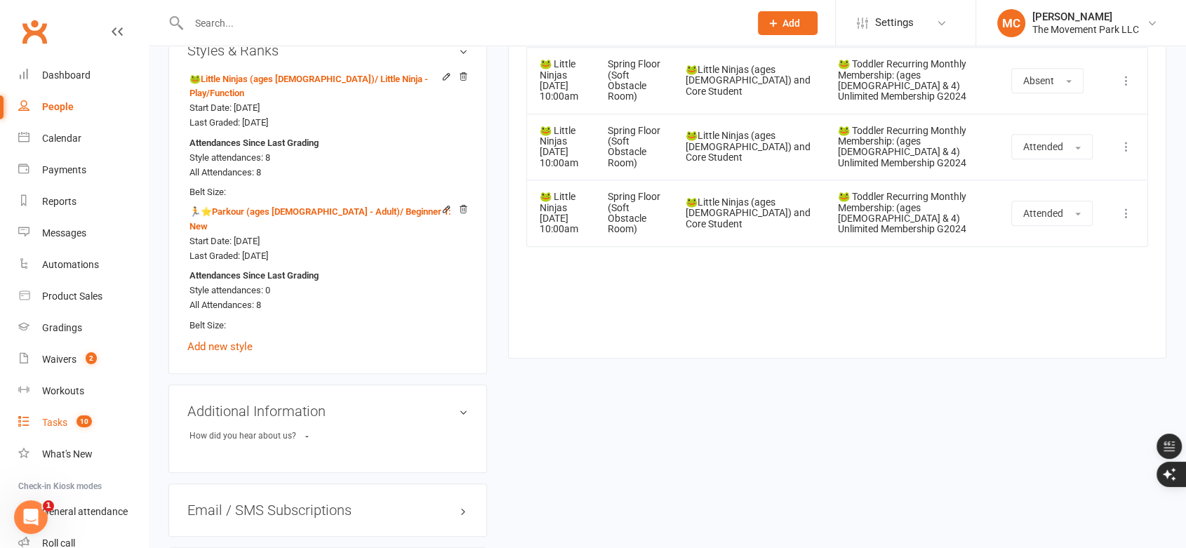
click at [46, 421] on div "Tasks" at bounding box center [54, 422] width 25 height 11
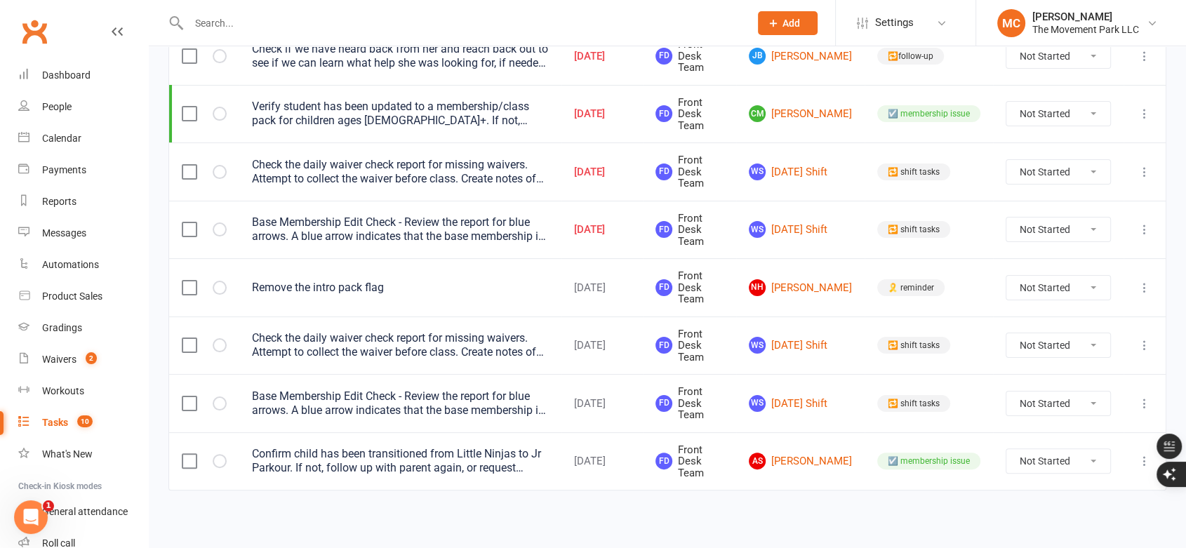
scroll to position [238, 0]
click at [1069, 349] on select "Not Started In Progress Waiting Complete" at bounding box center [1059, 345] width 104 height 24
click at [1007, 333] on select "Not Started In Progress Waiting Complete" at bounding box center [1059, 345] width 104 height 24
select select "unstarted"
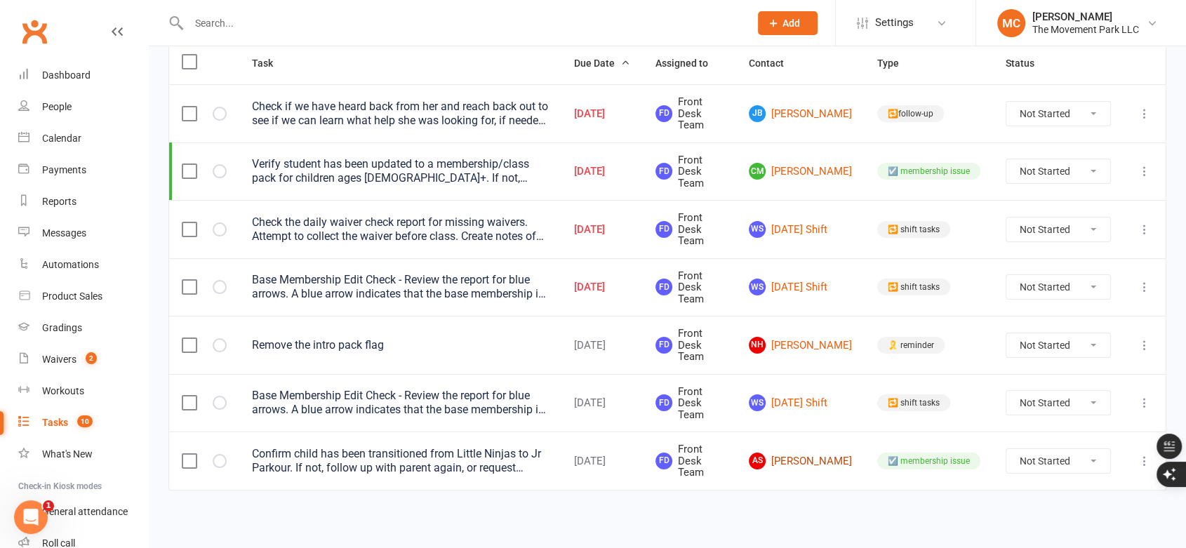
click at [819, 468] on link "AS [PERSON_NAME]" at bounding box center [800, 461] width 103 height 17
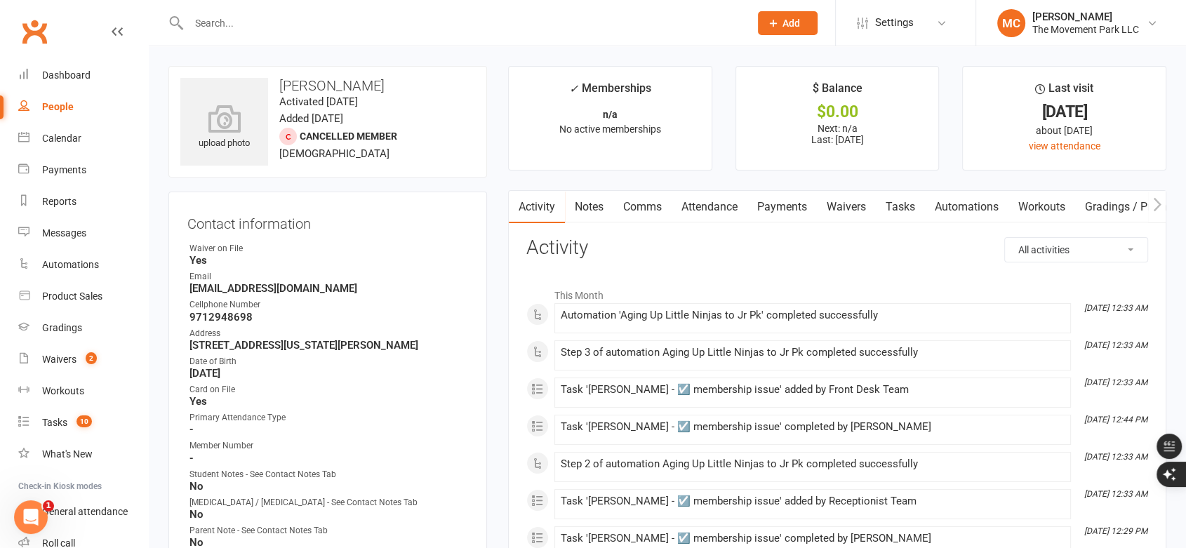
click at [896, 208] on link "Tasks" at bounding box center [900, 207] width 49 height 32
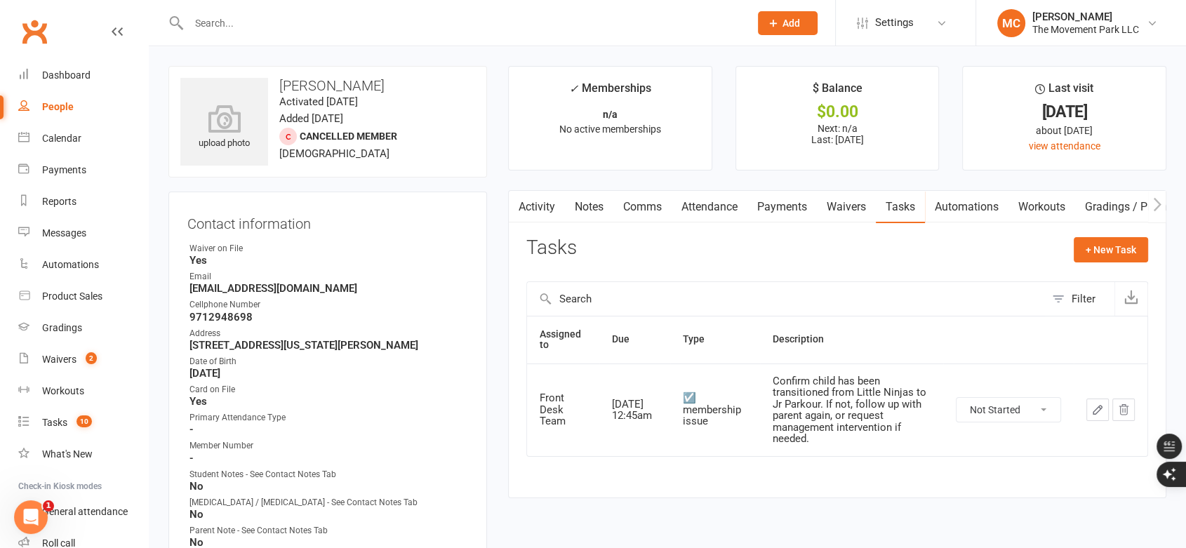
click at [986, 413] on select "Not Started In Progress Waiting Complete" at bounding box center [1009, 410] width 104 height 24
click at [957, 398] on select "Not Started In Progress Waiting Complete" at bounding box center [1009, 410] width 104 height 24
select select "unstarted"
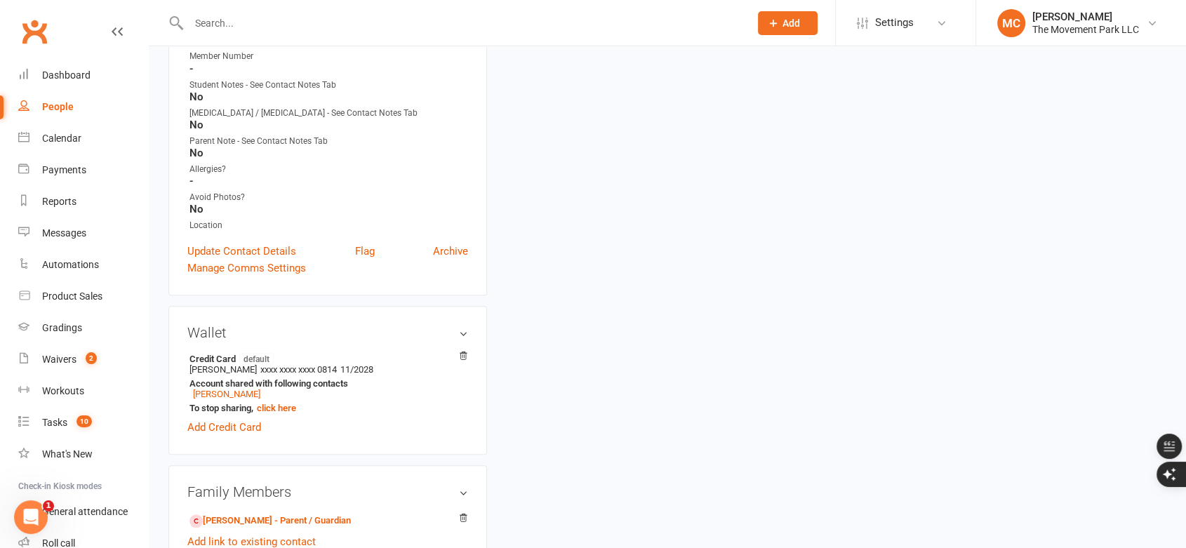
scroll to position [702, 0]
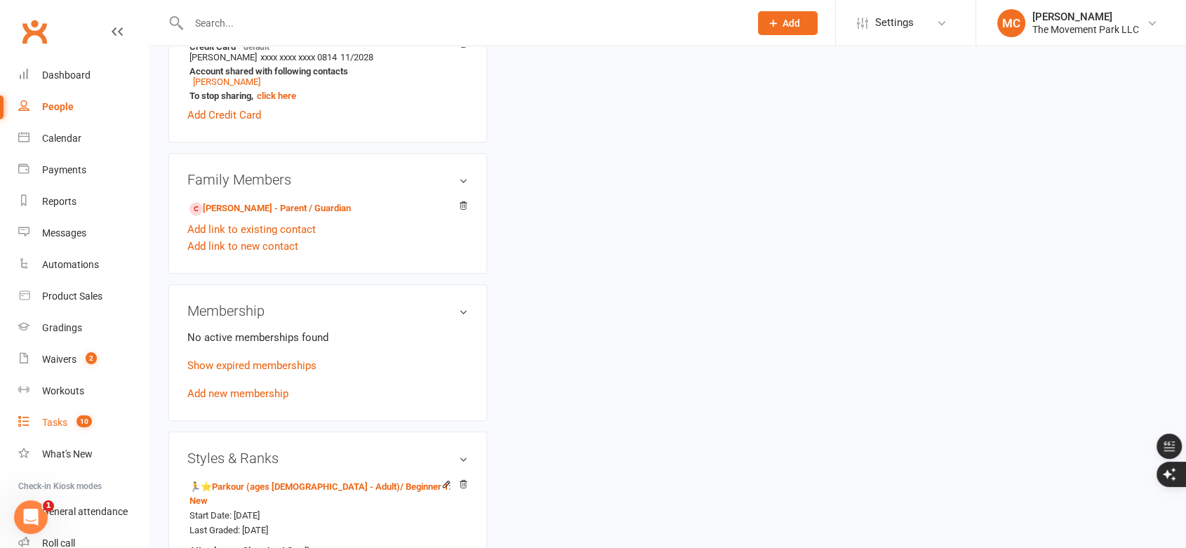
click at [62, 424] on div "Tasks" at bounding box center [54, 422] width 25 height 11
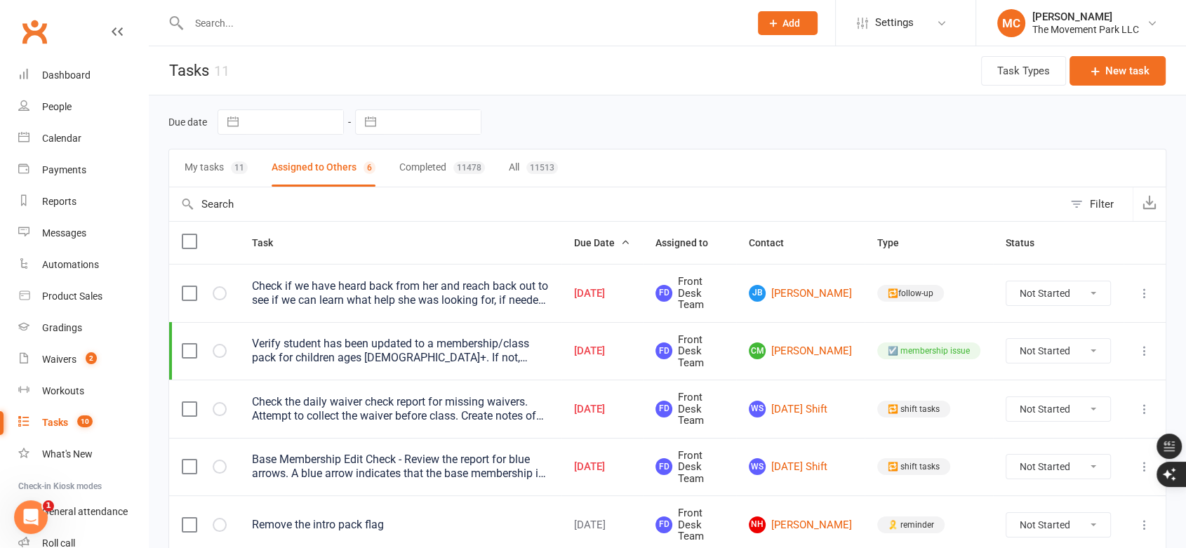
click at [348, 167] on button "Assigned to Others 6" at bounding box center [324, 168] width 104 height 37
click at [818, 529] on link "NH [PERSON_NAME]" at bounding box center [800, 525] width 103 height 17
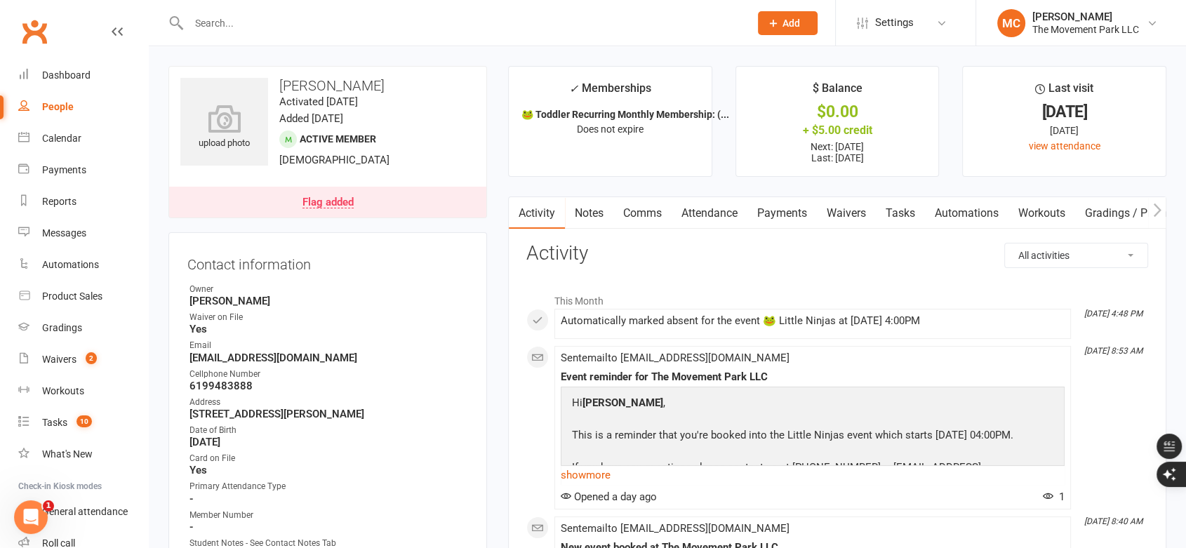
click at [312, 201] on div "Flag added" at bounding box center [328, 202] width 51 height 11
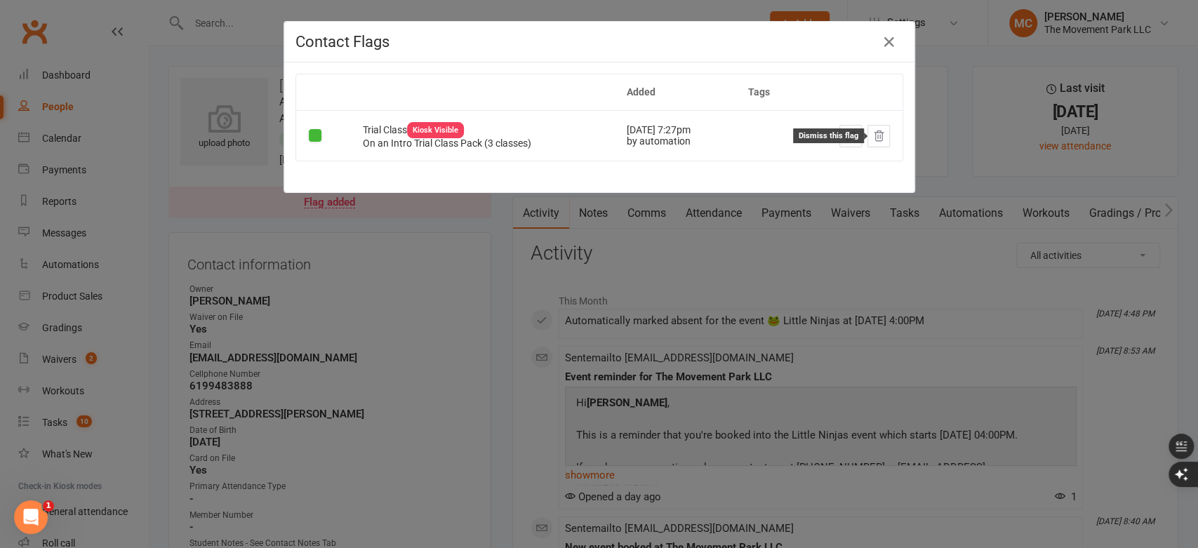
click at [873, 135] on icon at bounding box center [879, 136] width 13 height 13
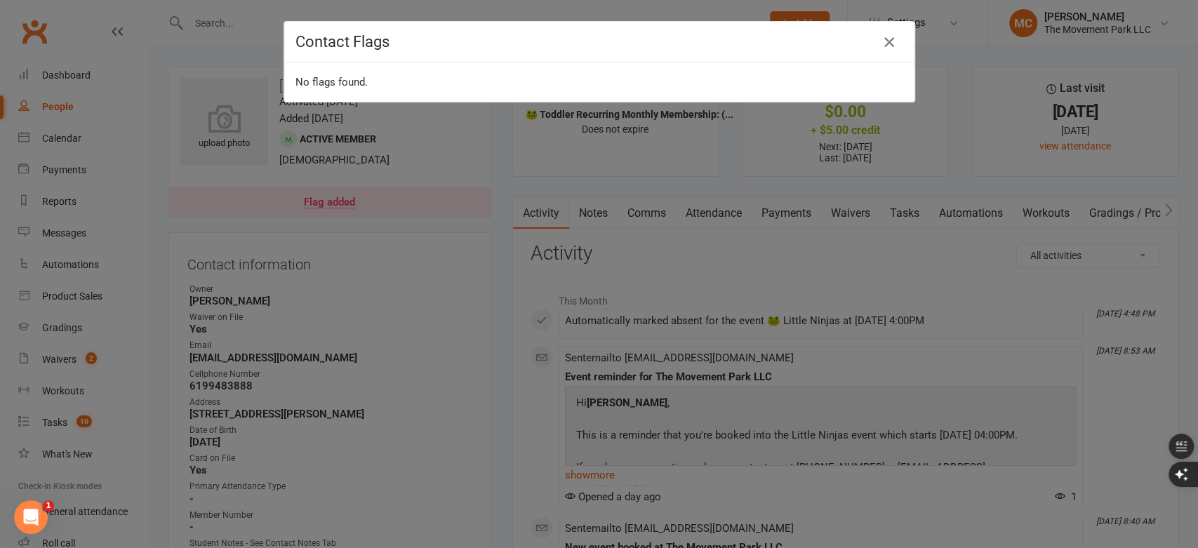
click at [881, 41] on icon "button" at bounding box center [889, 42] width 17 height 17
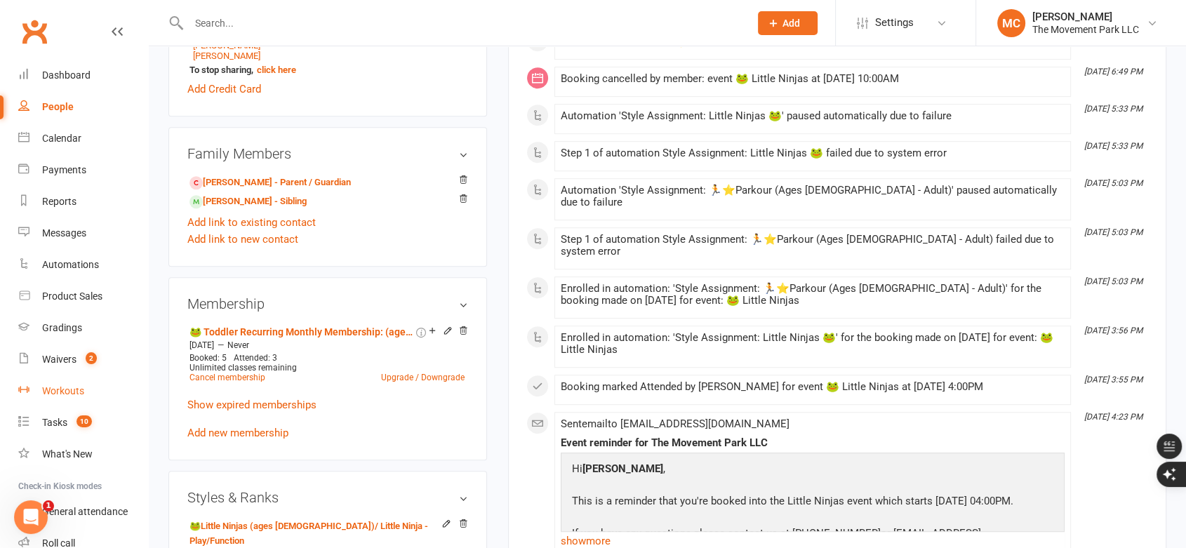
scroll to position [780, 0]
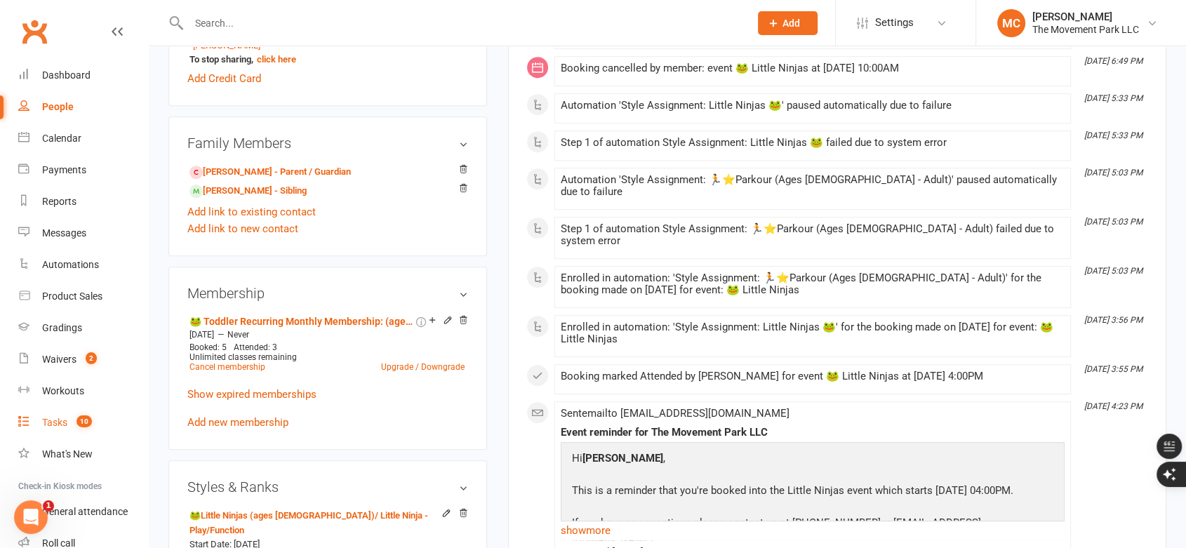
click at [52, 419] on div "Tasks" at bounding box center [54, 422] width 25 height 11
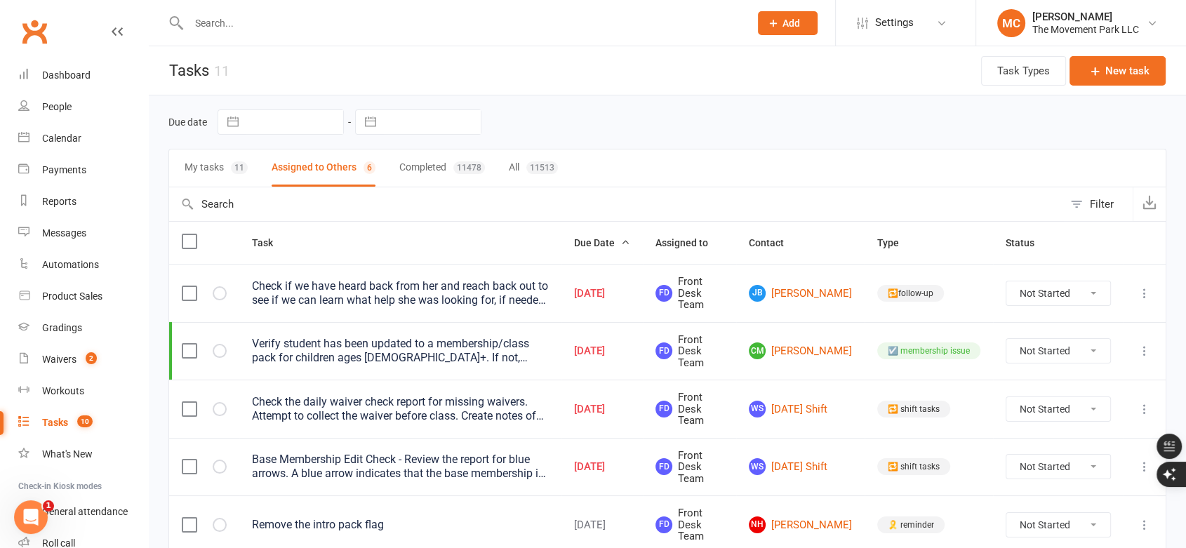
click at [334, 170] on button "Assigned to Others 6" at bounding box center [324, 168] width 104 height 37
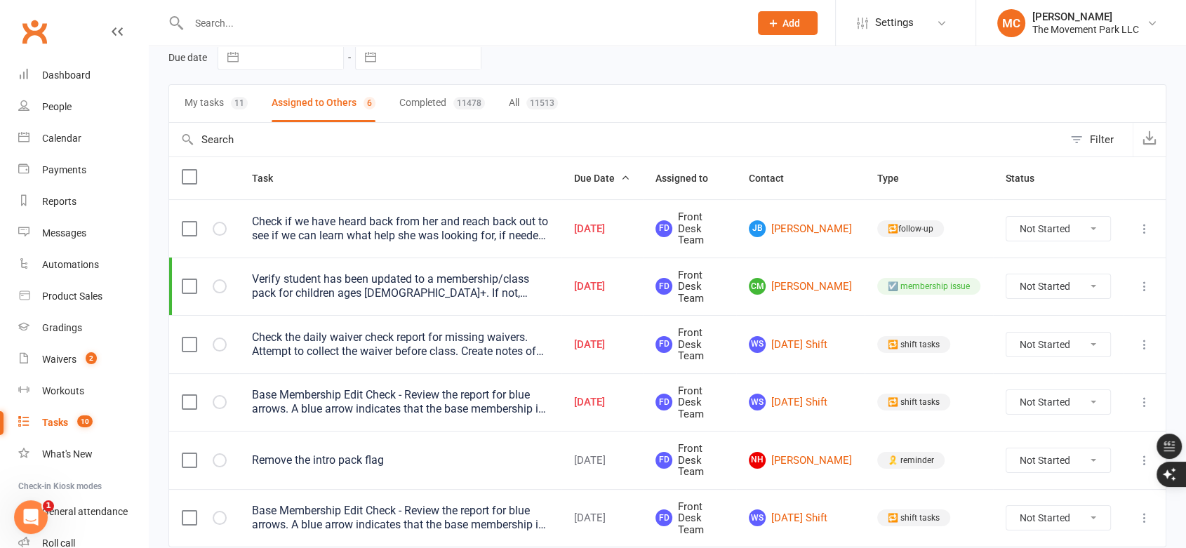
scroll to position [123, 0]
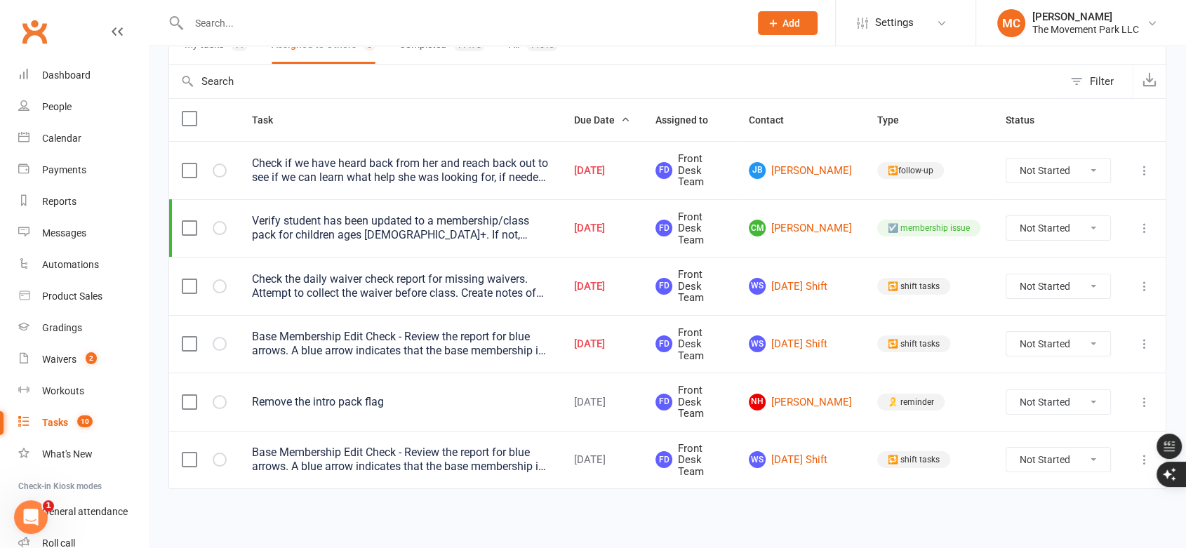
click at [1064, 402] on select "Not Started In Progress Waiting Complete" at bounding box center [1059, 402] width 104 height 24
click at [1007, 390] on select "Not Started In Progress Waiting Complete" at bounding box center [1059, 402] width 104 height 24
select select "unstarted"
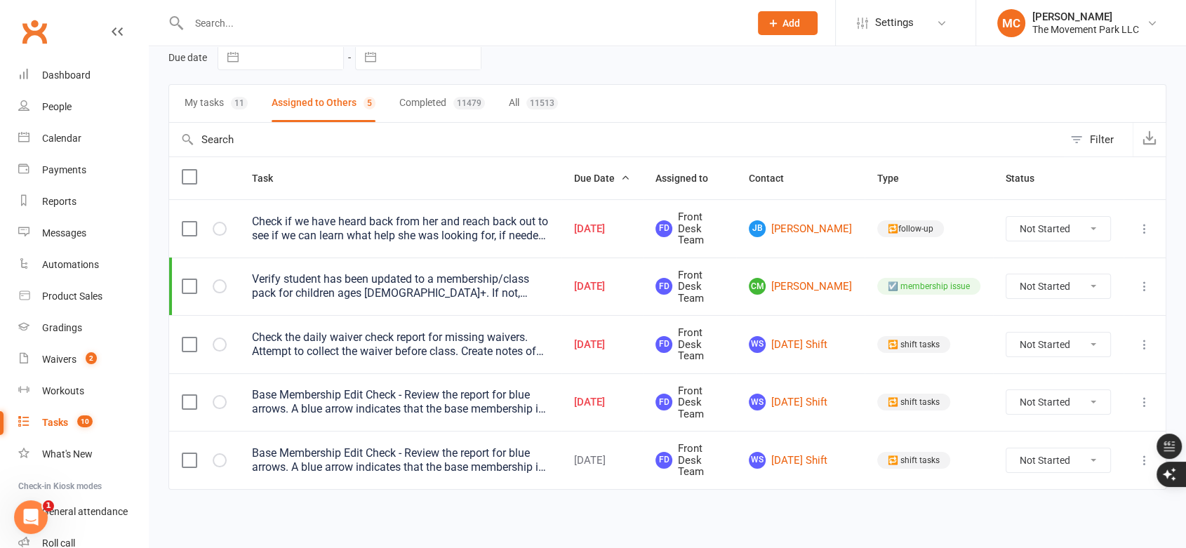
click at [1045, 349] on select "Not Started In Progress Waiting Complete" at bounding box center [1059, 345] width 104 height 24
click at [1007, 333] on select "Not Started In Progress Waiting Complete" at bounding box center [1059, 345] width 104 height 24
select select "unstarted"
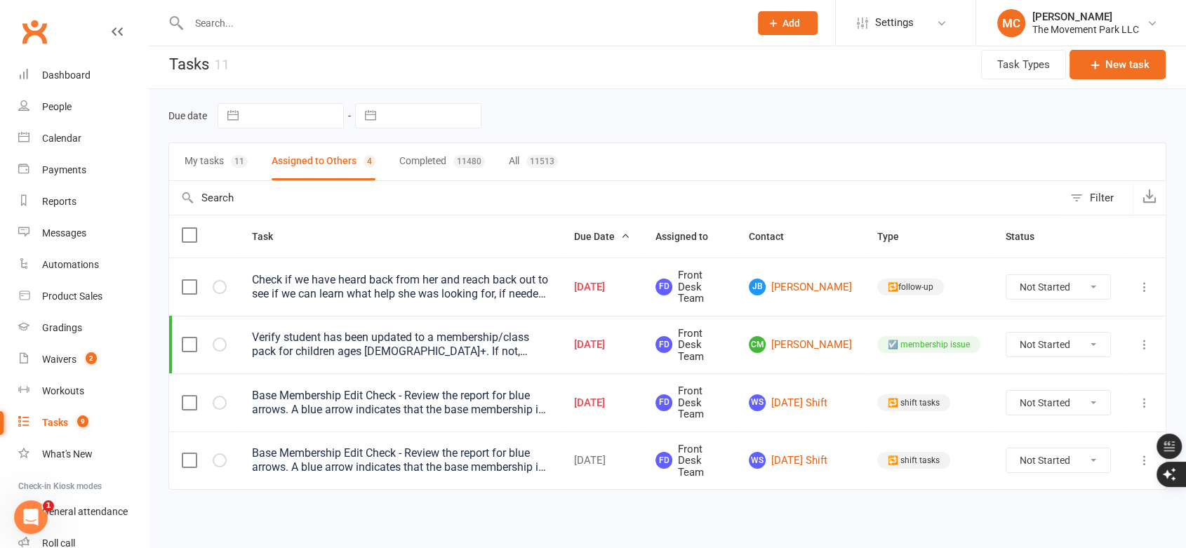
click at [1068, 405] on select "Not Started In Progress Waiting Complete" at bounding box center [1059, 403] width 104 height 24
click at [1007, 391] on select "Not Started In Progress Waiting Complete" at bounding box center [1059, 403] width 104 height 24
select select "unstarted"
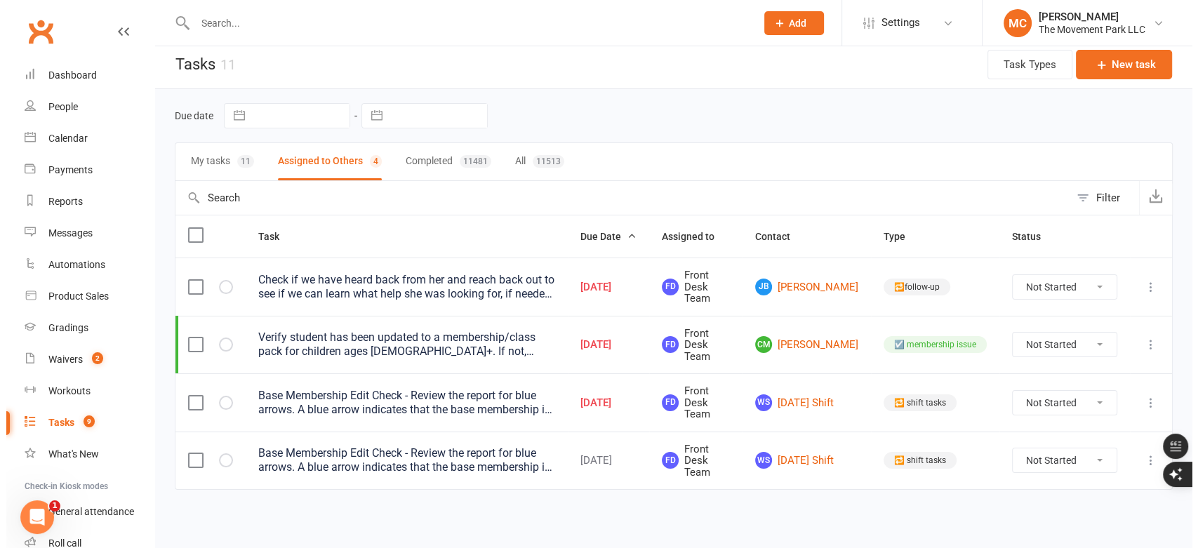
scroll to position [0, 0]
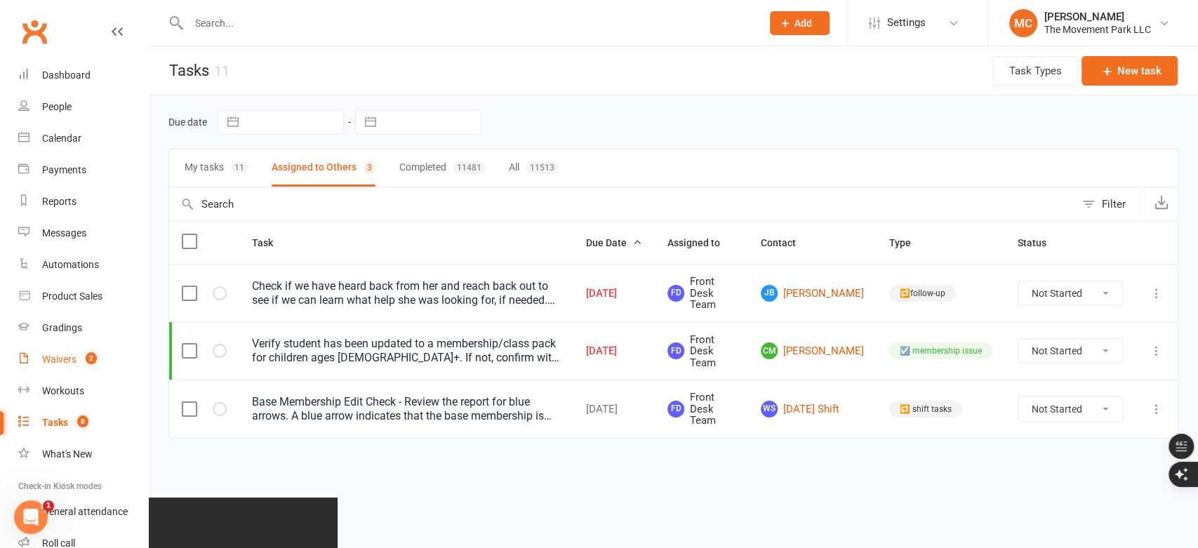
click at [61, 364] on div "Waivers" at bounding box center [59, 359] width 34 height 11
select select "100"
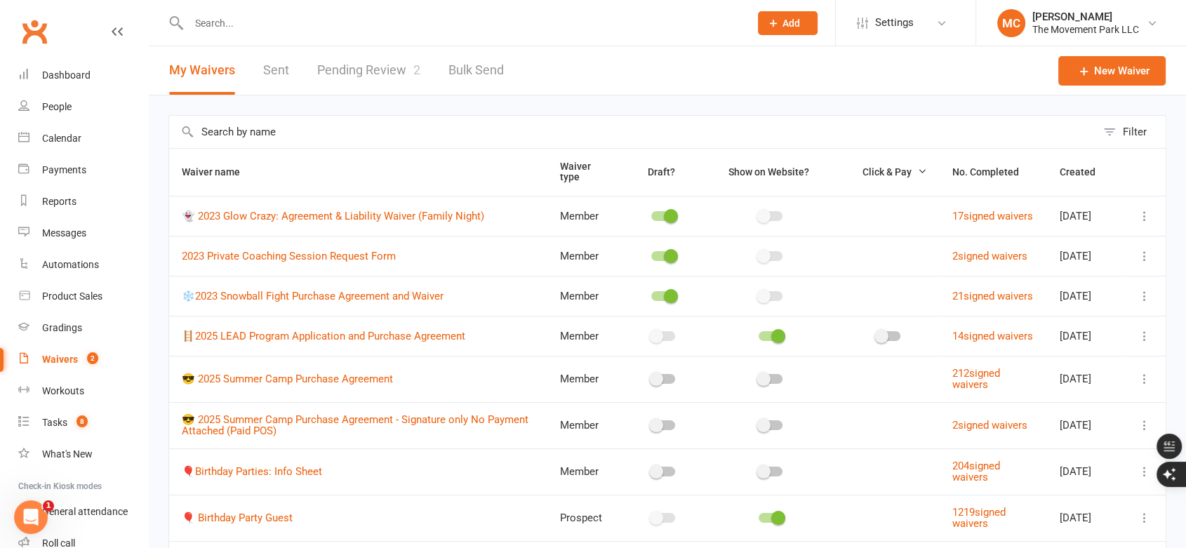
click at [373, 72] on link "Pending Review 2" at bounding box center [368, 70] width 103 height 48
